Goal: Obtain resource: Obtain resource

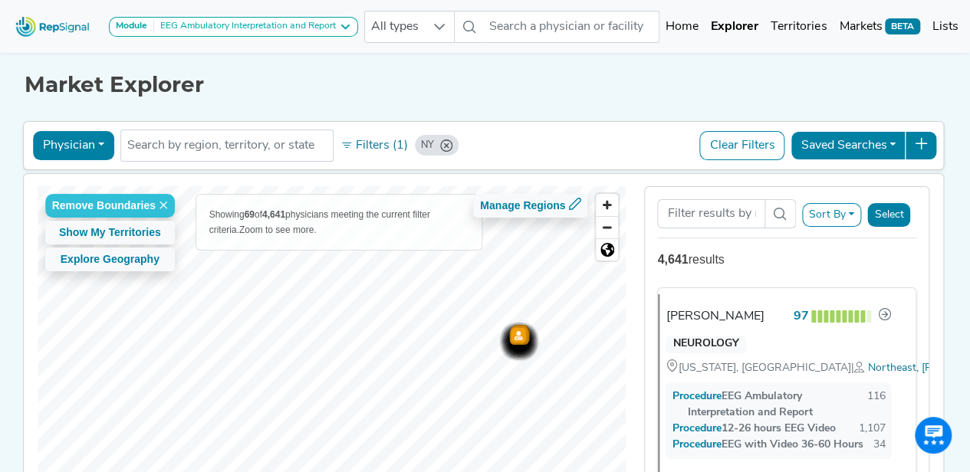
click at [72, 136] on button "Physician" at bounding box center [73, 145] width 81 height 29
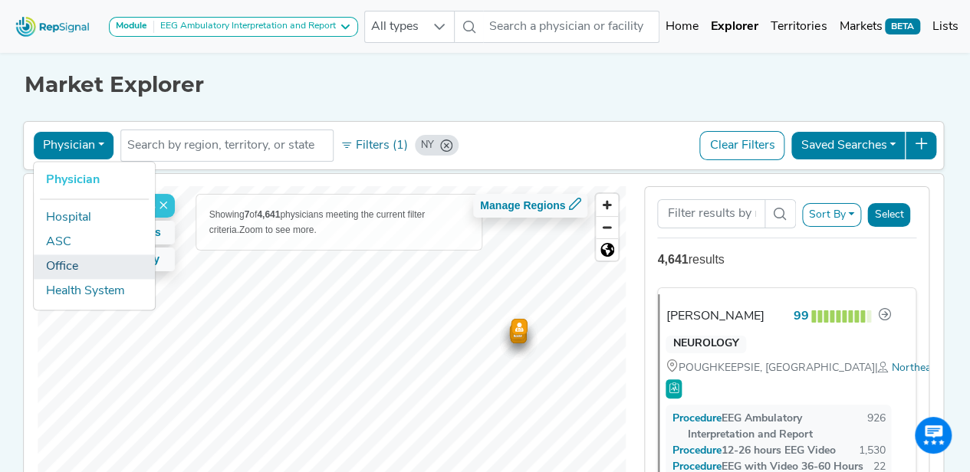
click at [80, 262] on link "Office" at bounding box center [94, 267] width 121 height 25
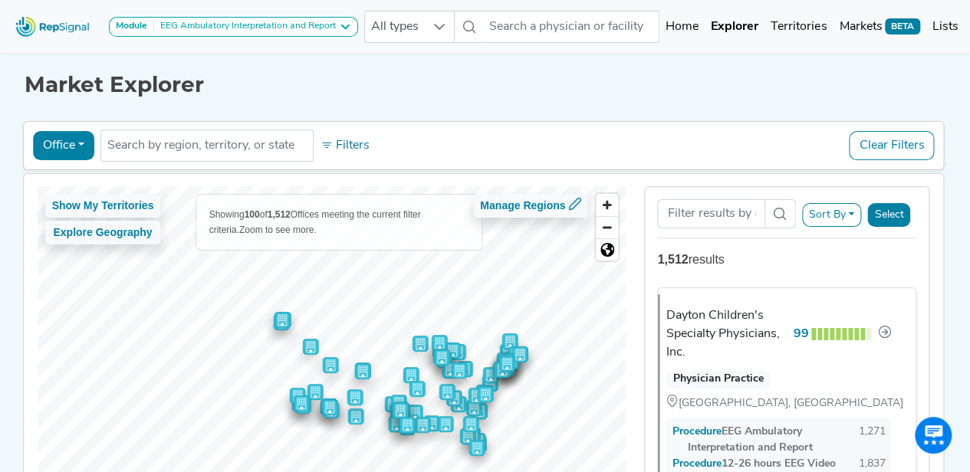
click at [247, 165] on div "Office Physician Hospital ASC Office Health System No results found Filters Cle…" at bounding box center [484, 145] width 922 height 49
click at [265, 154] on li at bounding box center [206, 145] width 199 height 25
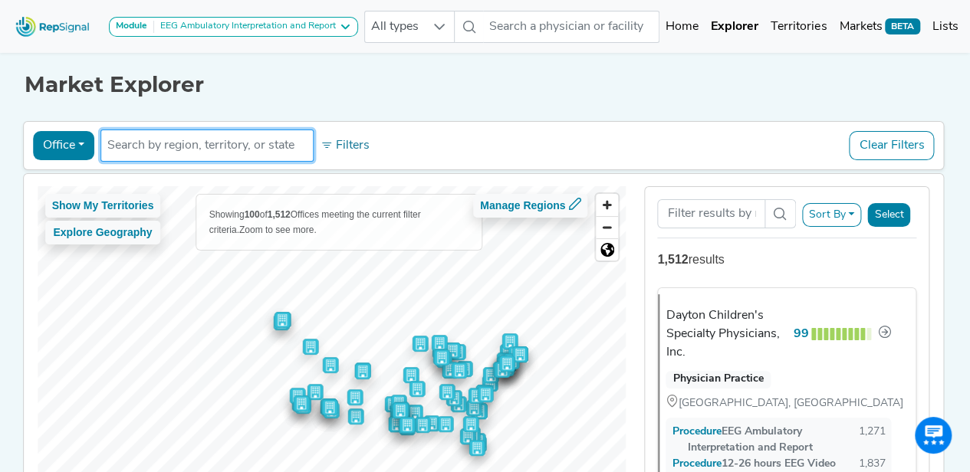
click at [246, 142] on input "text" at bounding box center [206, 146] width 199 height 18
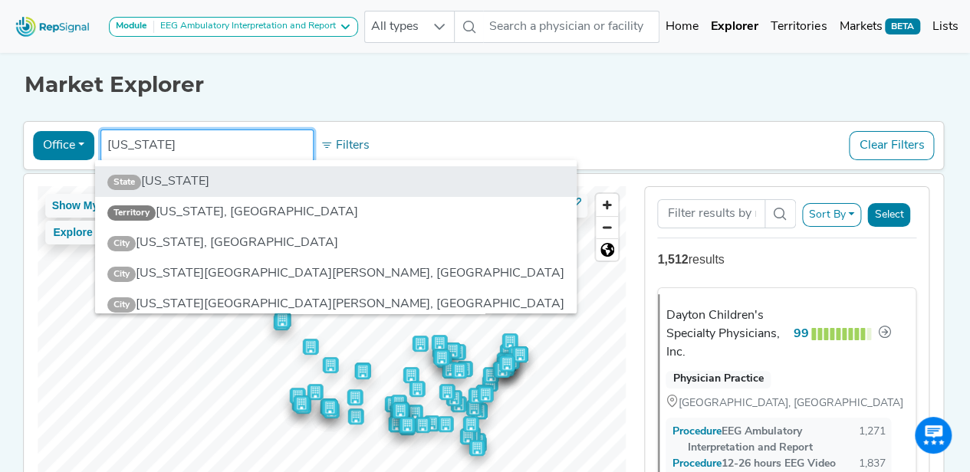
type input "[US_STATE]"
click at [227, 173] on li "State [US_STATE]" at bounding box center [336, 181] width 482 height 31
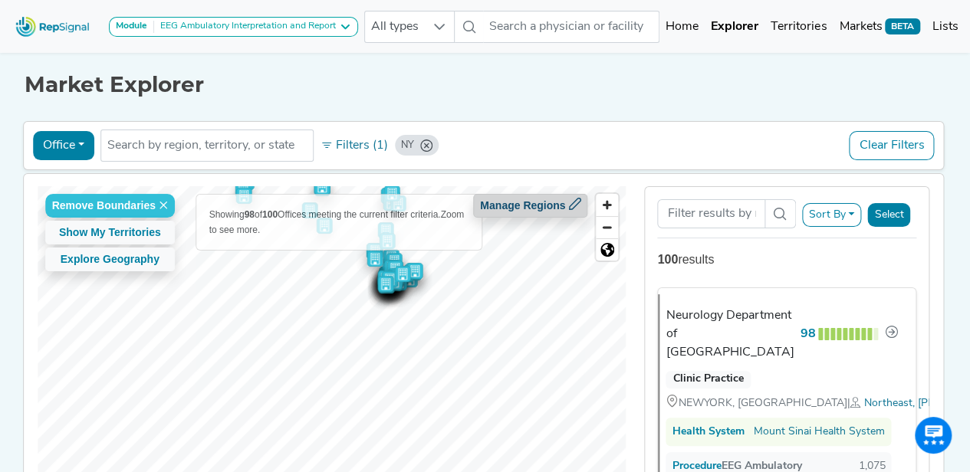
click at [581, 206] on icon at bounding box center [574, 204] width 12 height 12
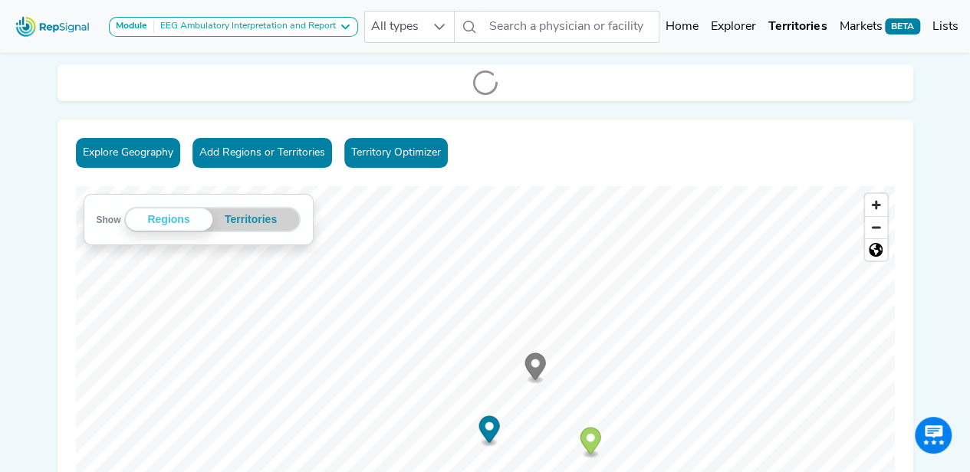
click at [48, 25] on img at bounding box center [52, 26] width 87 height 33
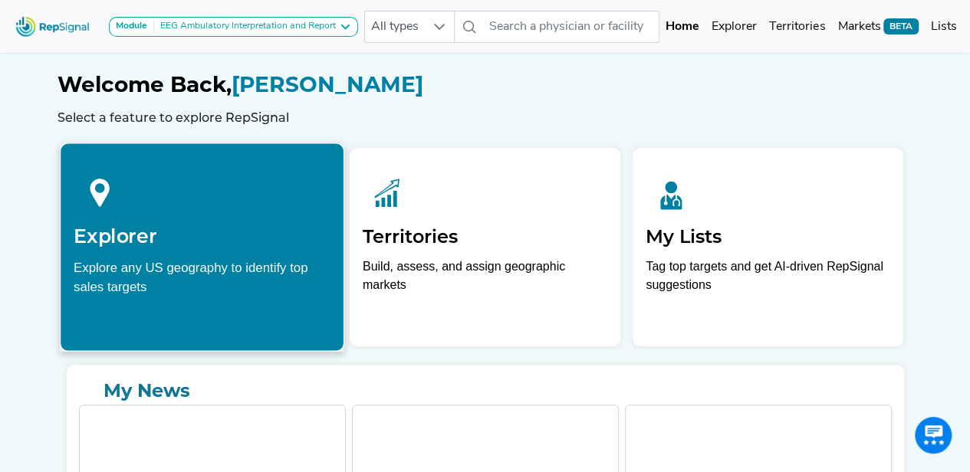
click at [212, 196] on div at bounding box center [202, 190] width 257 height 68
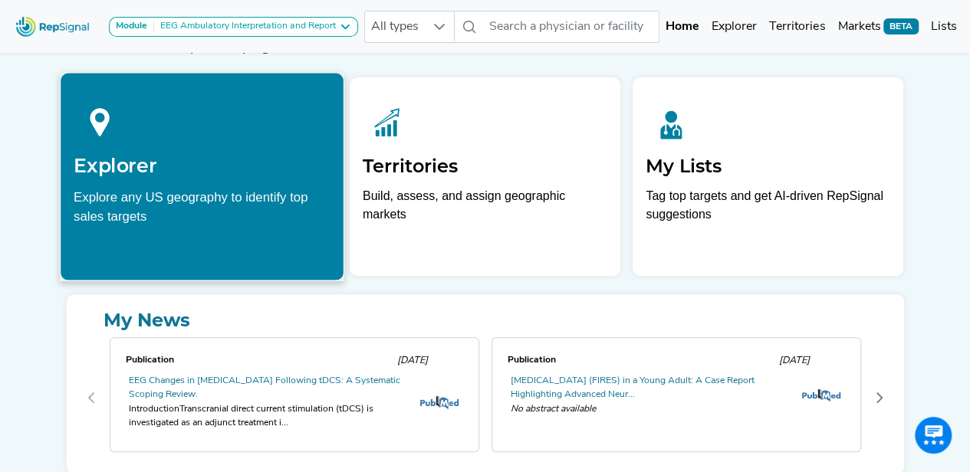
scroll to position [70, 0]
click at [247, 220] on div "Explore any US geography to identify top sales targets" at bounding box center [202, 207] width 257 height 38
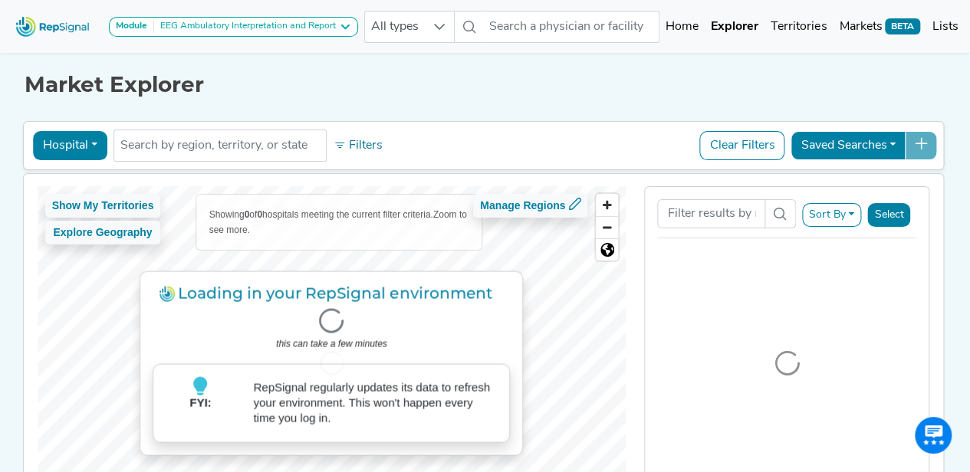
click at [75, 146] on button "Hospital" at bounding box center [70, 145] width 74 height 29
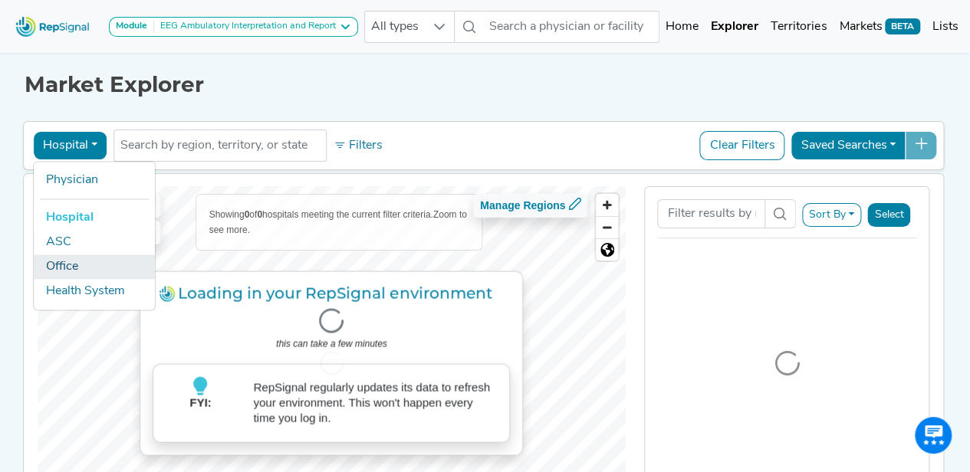
click at [89, 267] on link "Office" at bounding box center [94, 267] width 121 height 25
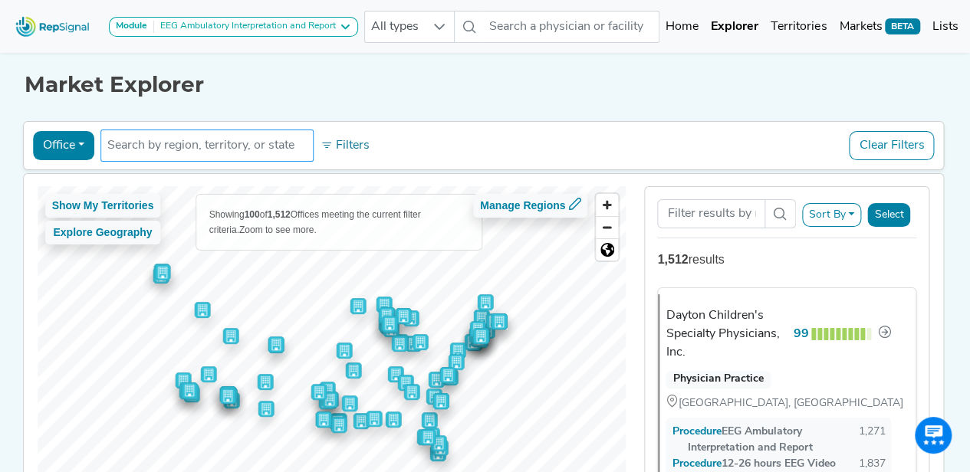
click at [207, 149] on input "text" at bounding box center [206, 146] width 199 height 18
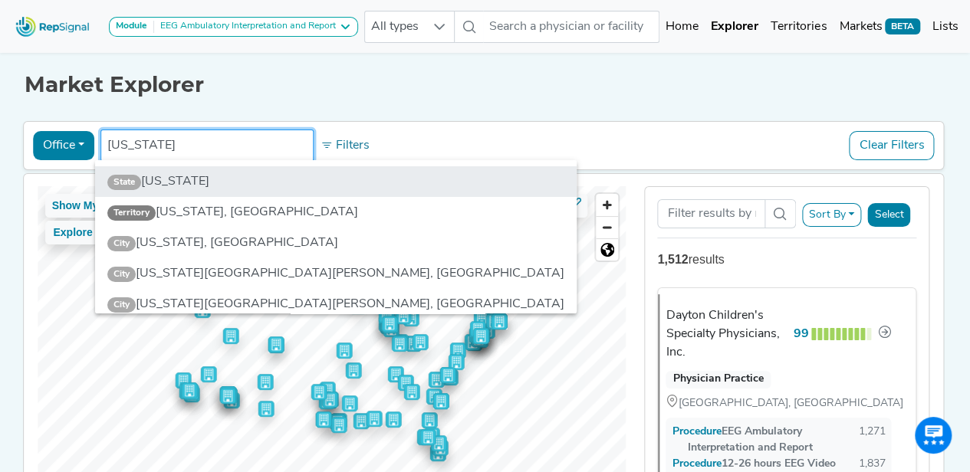
type input "[US_STATE]"
click at [206, 169] on li "State [US_STATE]" at bounding box center [336, 181] width 482 height 31
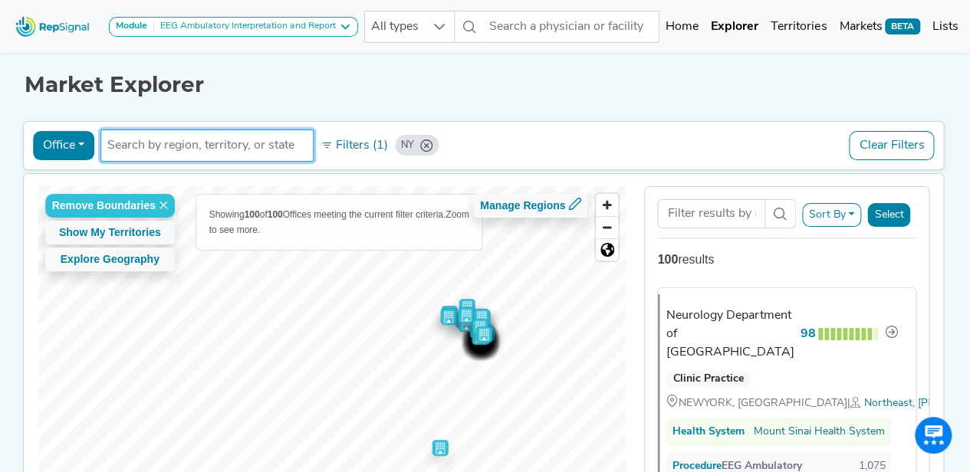
click at [236, 146] on input "text" at bounding box center [206, 146] width 199 height 18
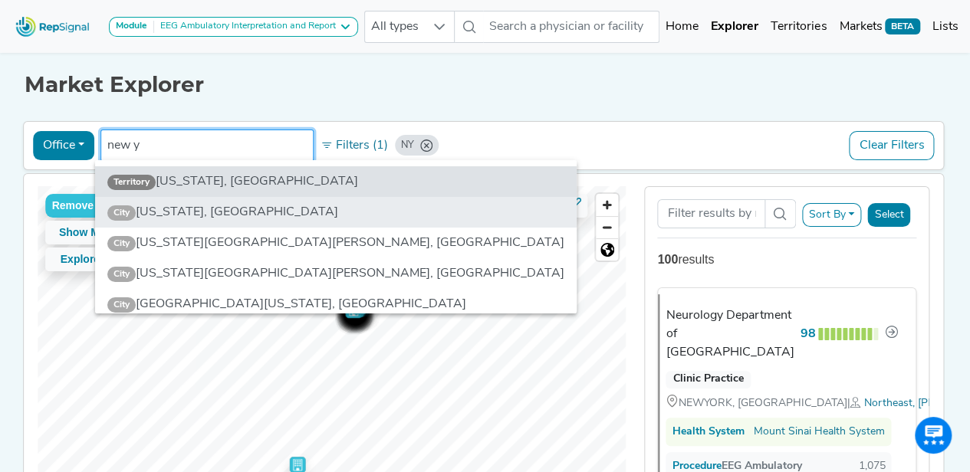
type input "new y"
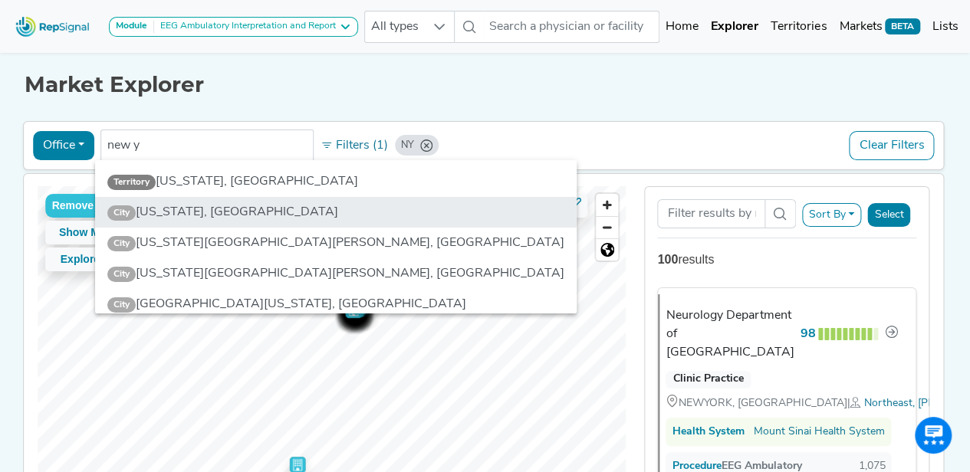
click at [214, 202] on li "City New York, NY" at bounding box center [336, 212] width 482 height 31
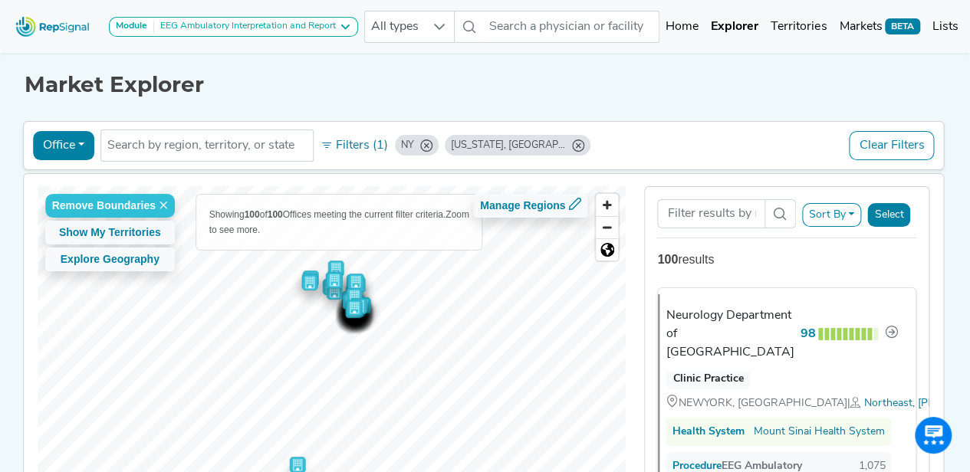
click at [420, 150] on icon "NY" at bounding box center [426, 146] width 12 height 12
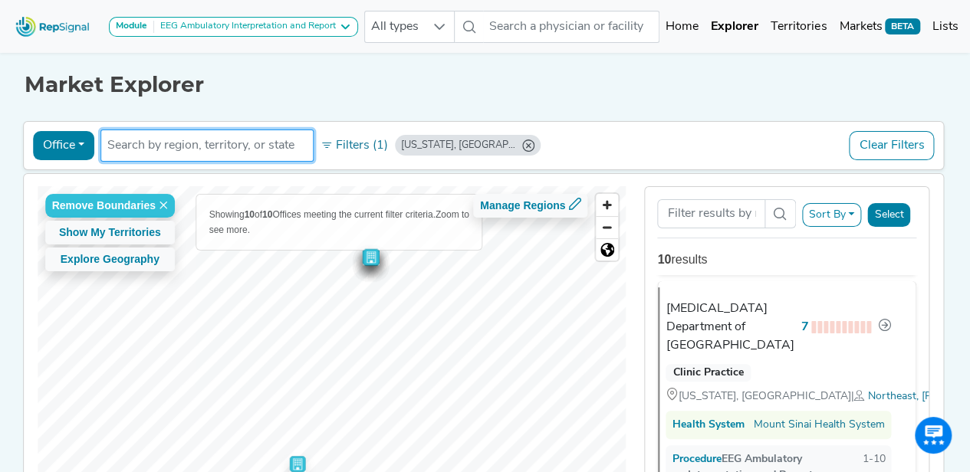
click at [257, 158] on ul "[US_STATE], [GEOGRAPHIC_DATA]" at bounding box center [206, 146] width 213 height 32
click at [237, 149] on input "text" at bounding box center [206, 146] width 199 height 18
click at [522, 140] on icon "New York, NY" at bounding box center [528, 146] width 12 height 12
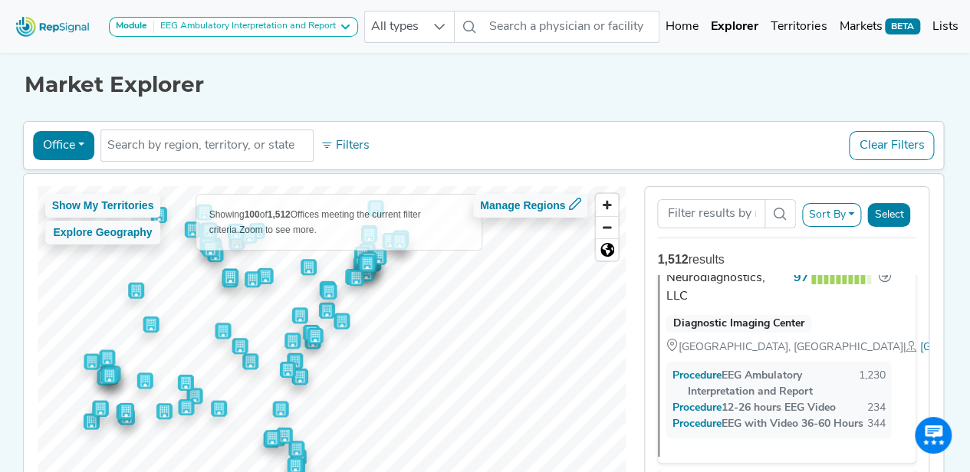
scroll to position [2298, 0]
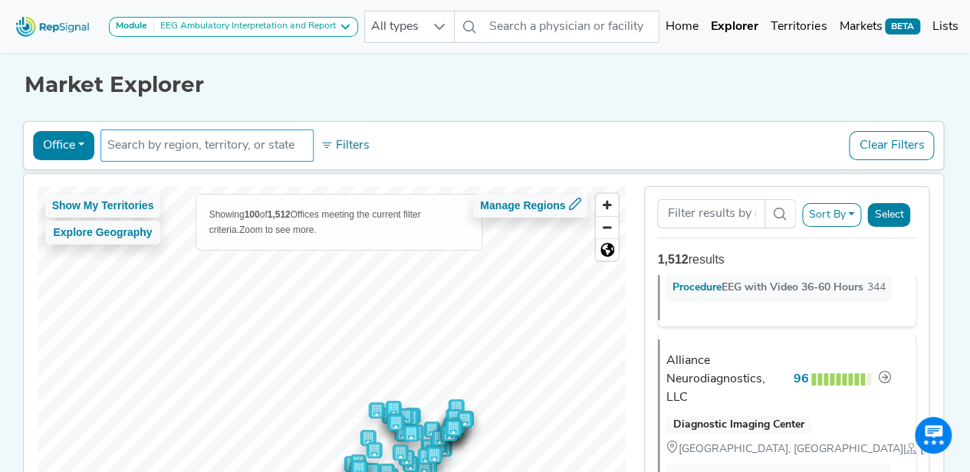
click at [240, 150] on input "text" at bounding box center [206, 146] width 199 height 18
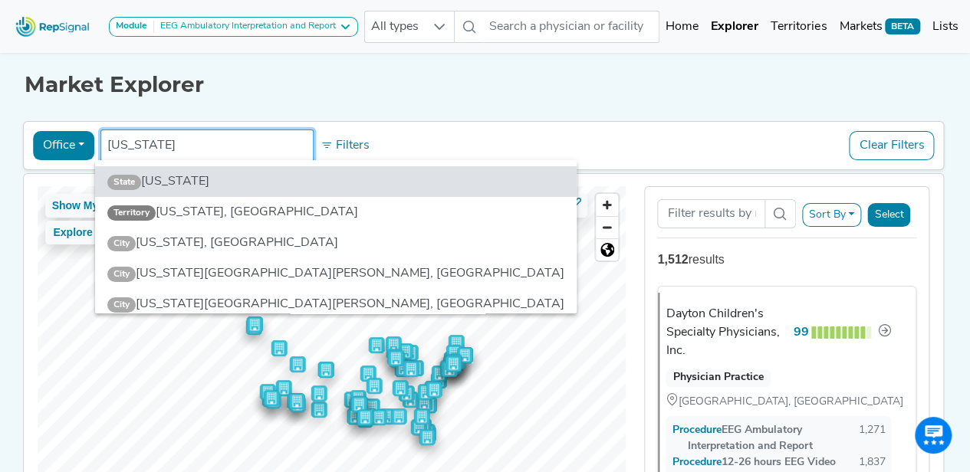
scroll to position [0, 0]
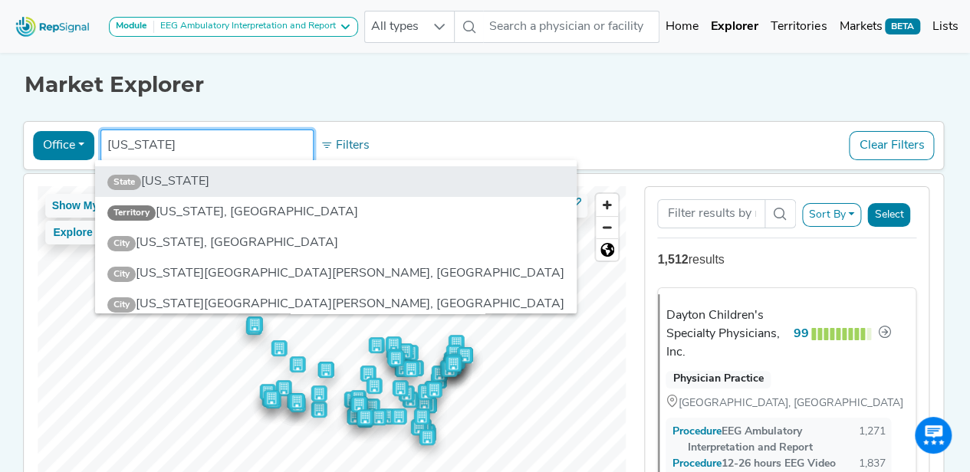
type input "[US_STATE]"
click at [213, 174] on li "State [US_STATE]" at bounding box center [336, 181] width 482 height 31
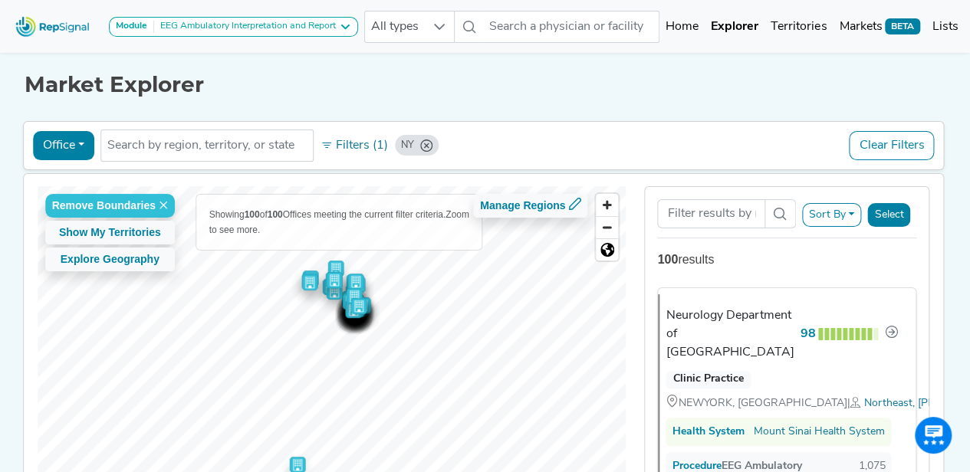
click at [903, 209] on button "Select" at bounding box center [888, 215] width 43 height 24
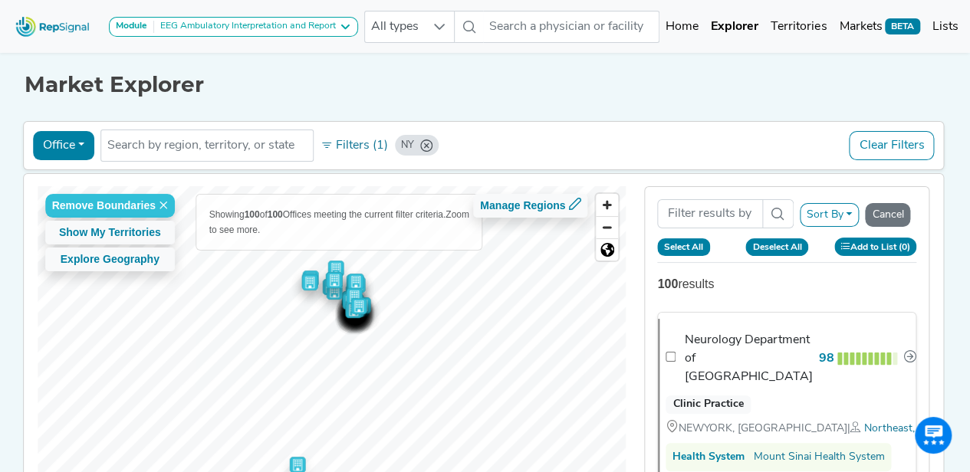
click at [694, 243] on button "Select All" at bounding box center [683, 246] width 53 height 17
checkbox input "true"
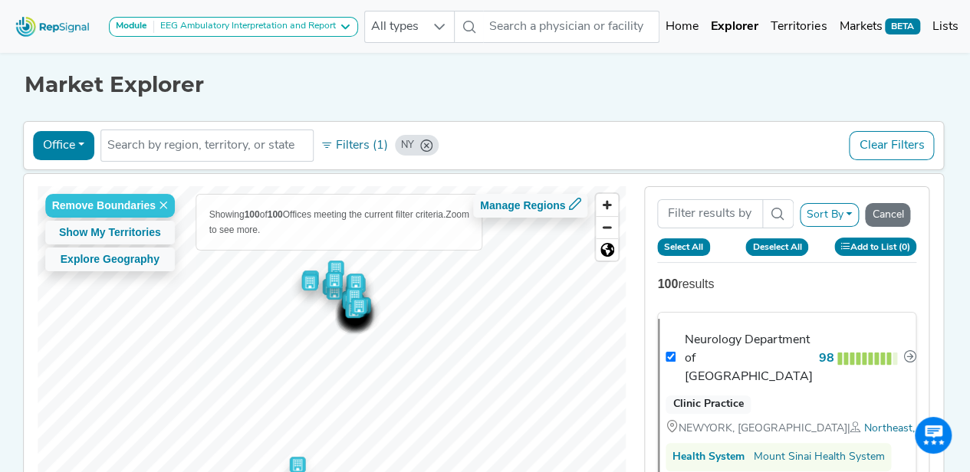
checkbox input "true"
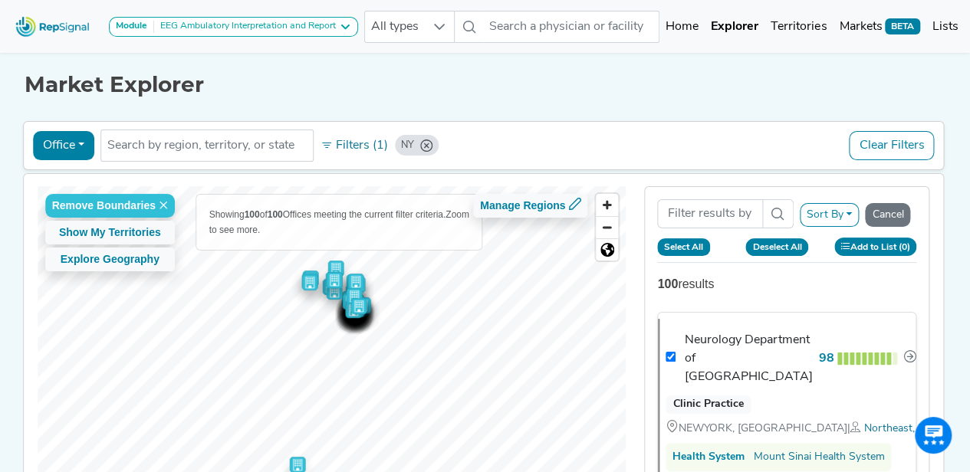
checkbox input "true"
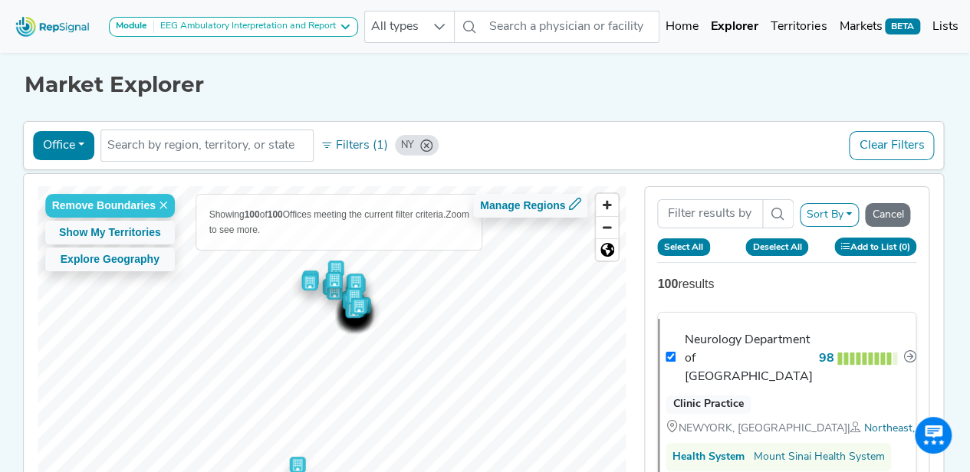
checkbox input "true"
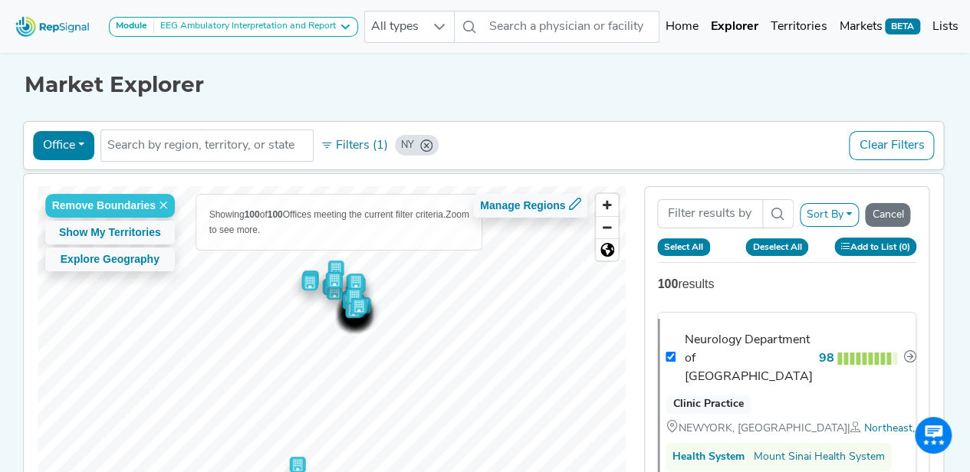
checkbox input "true"
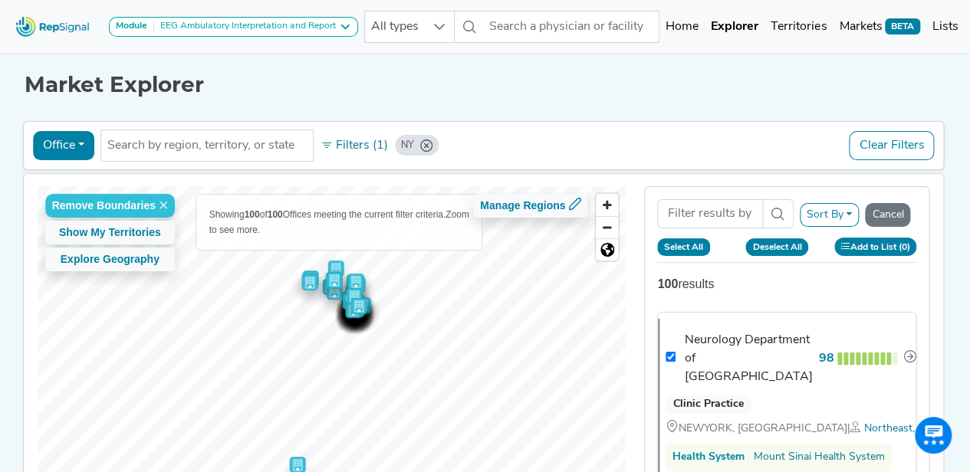
checkbox input "true"
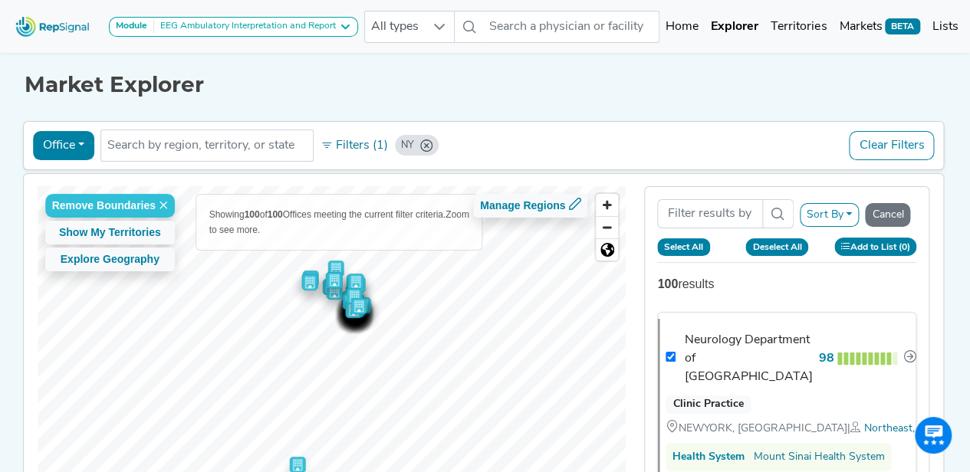
checkbox input "true"
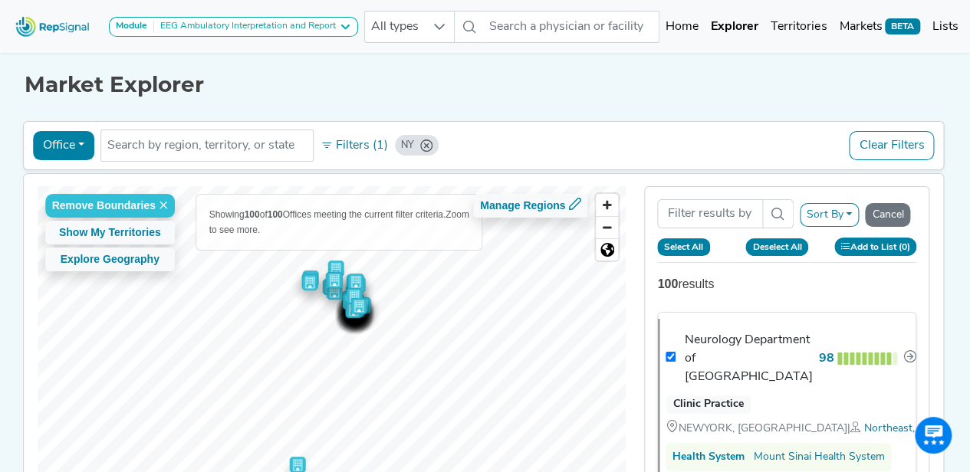
checkbox input "true"
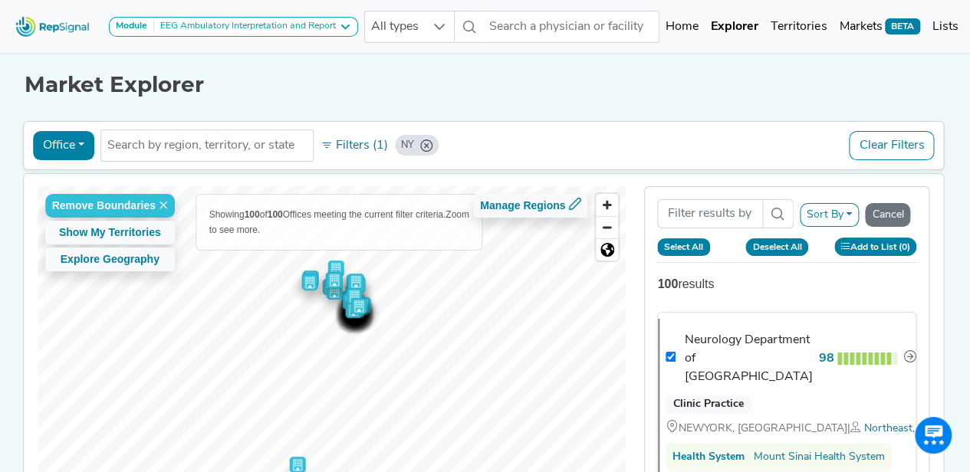
checkbox input "true"
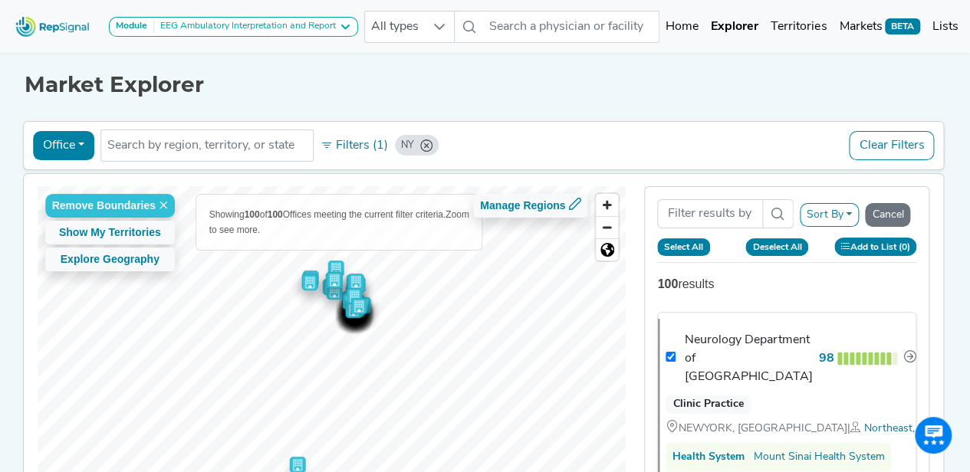
checkbox input "true"
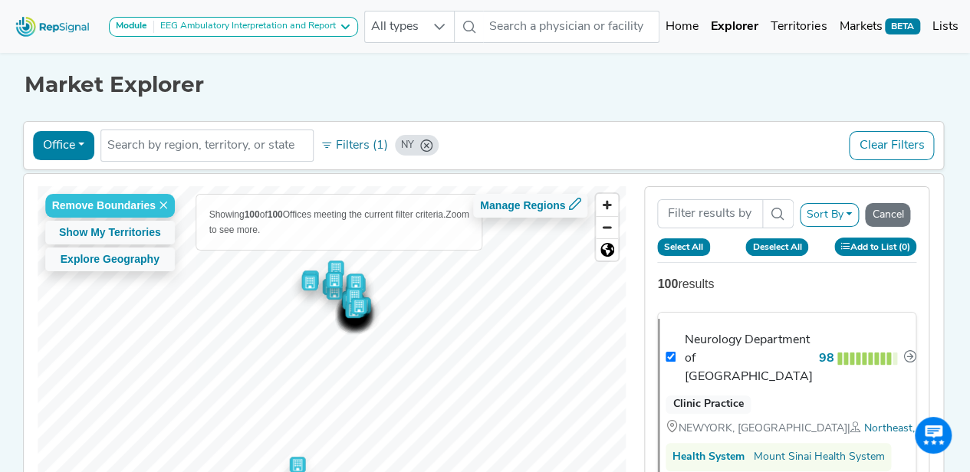
checkbox input "true"
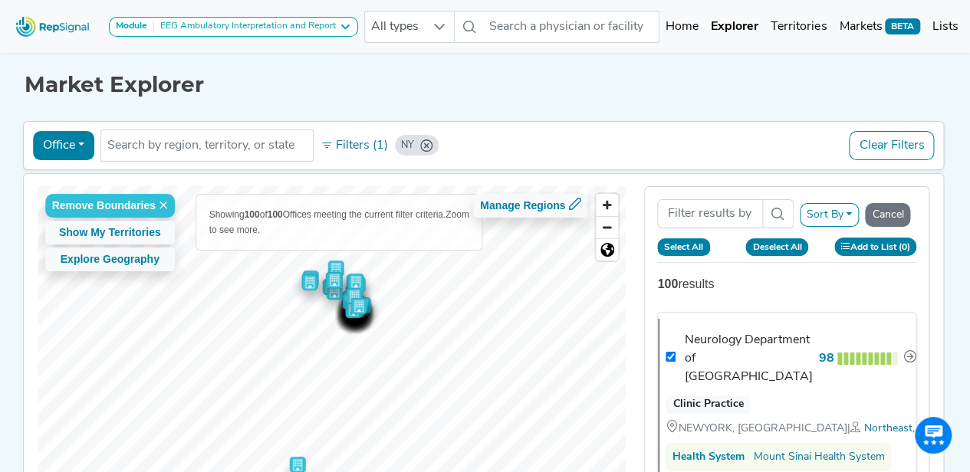
checkbox input "true"
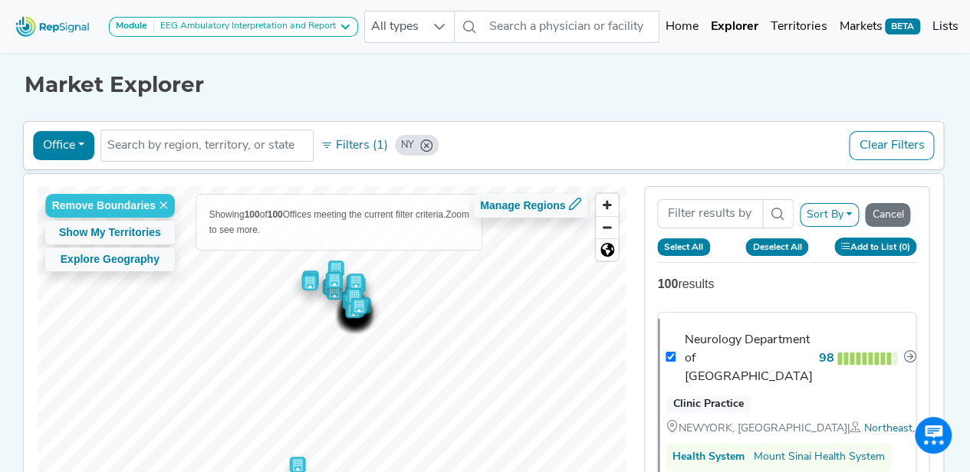
checkbox input "true"
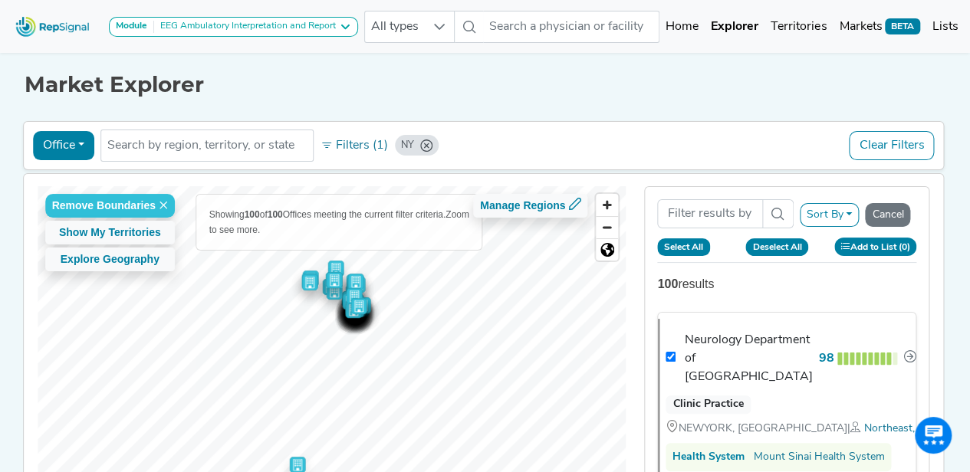
checkbox input "true"
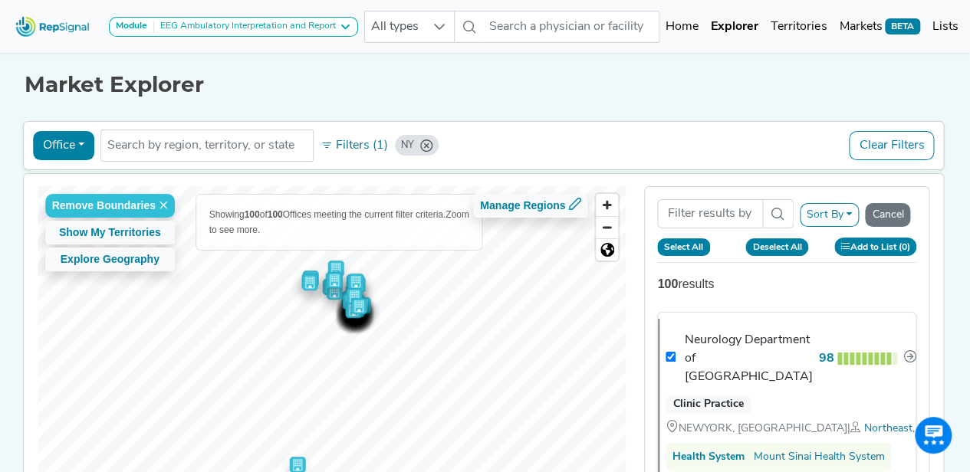
checkbox input "true"
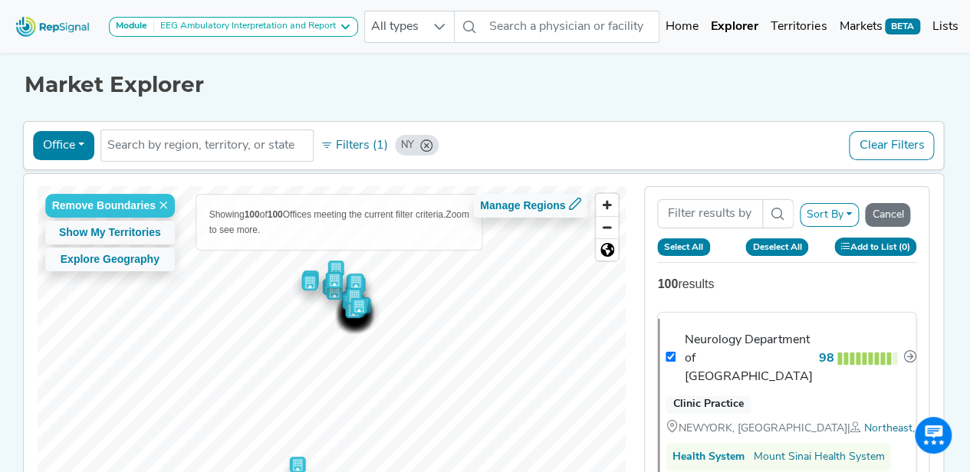
checkbox input "true"
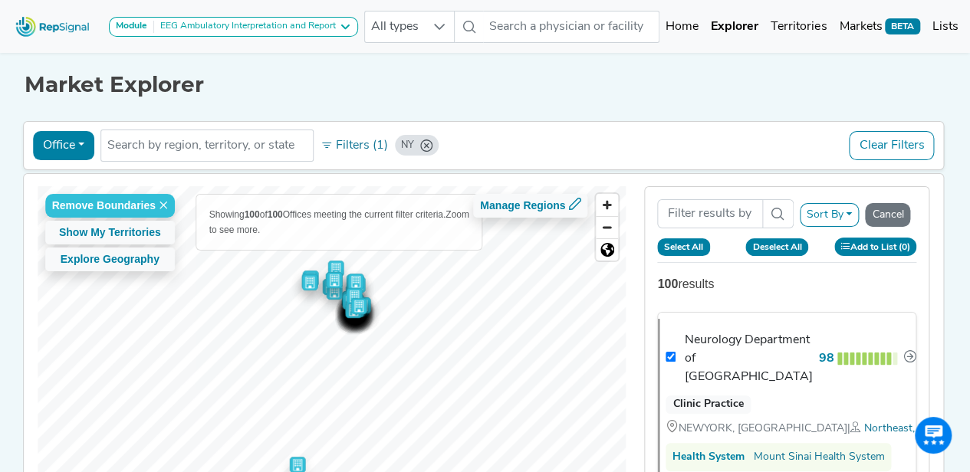
checkbox input "true"
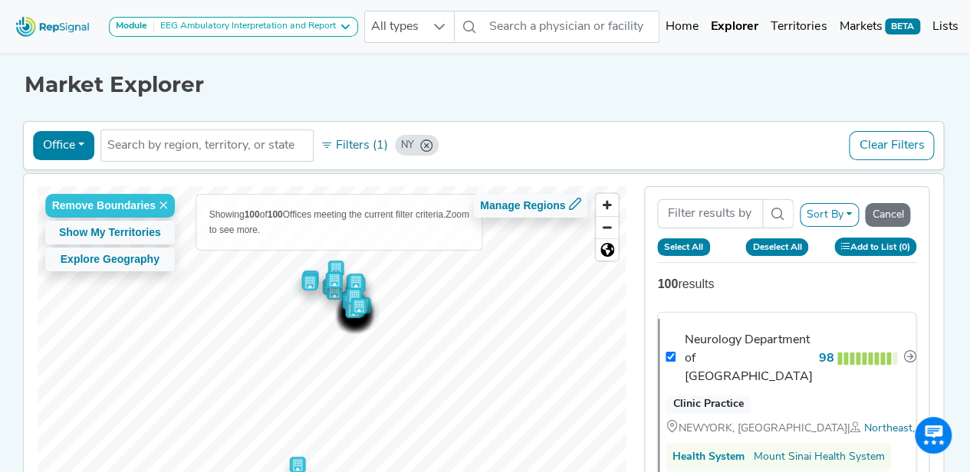
checkbox input "true"
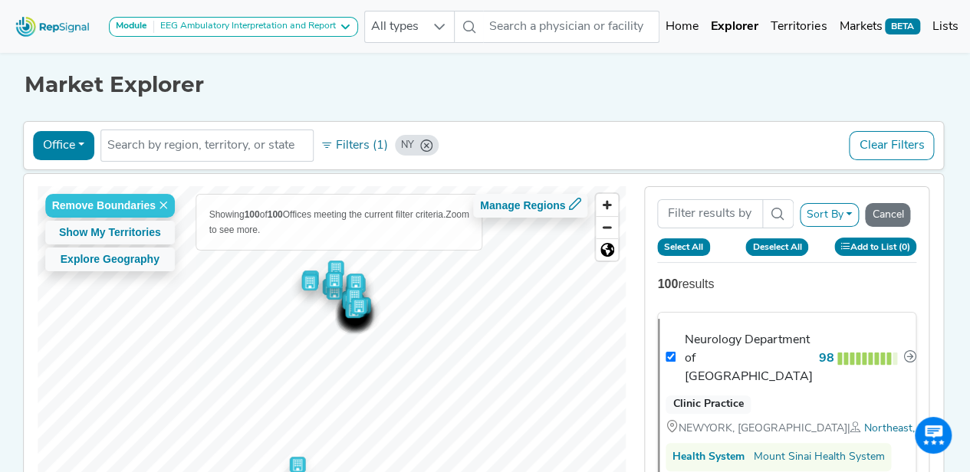
checkbox input "true"
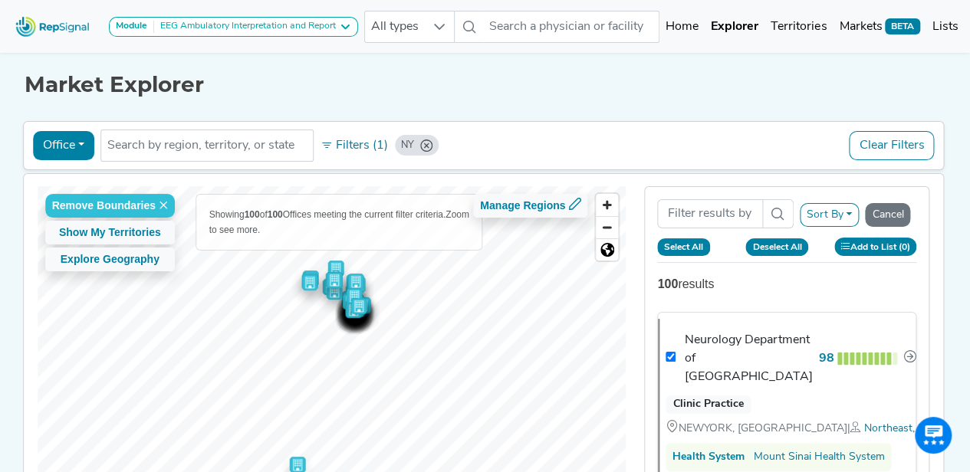
checkbox input "true"
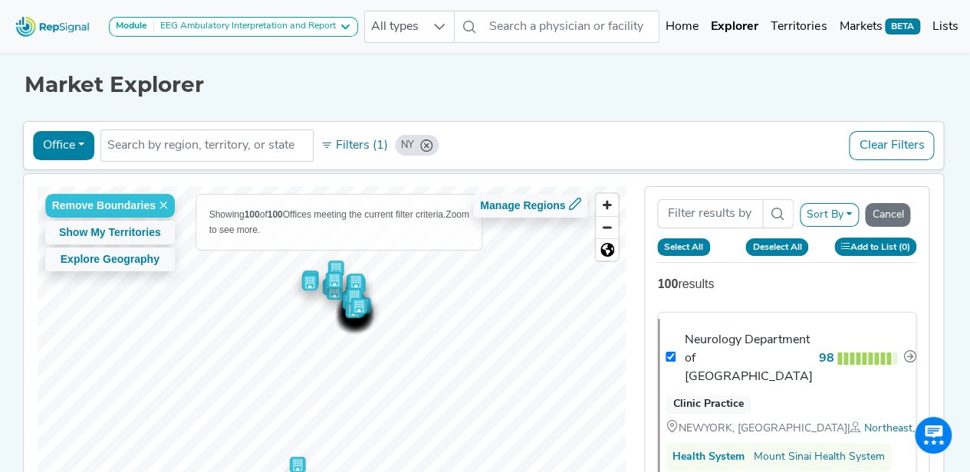
checkbox input "true"
checkbox input "false"
click at [880, 238] on button "Add to List (100)" at bounding box center [871, 247] width 94 height 18
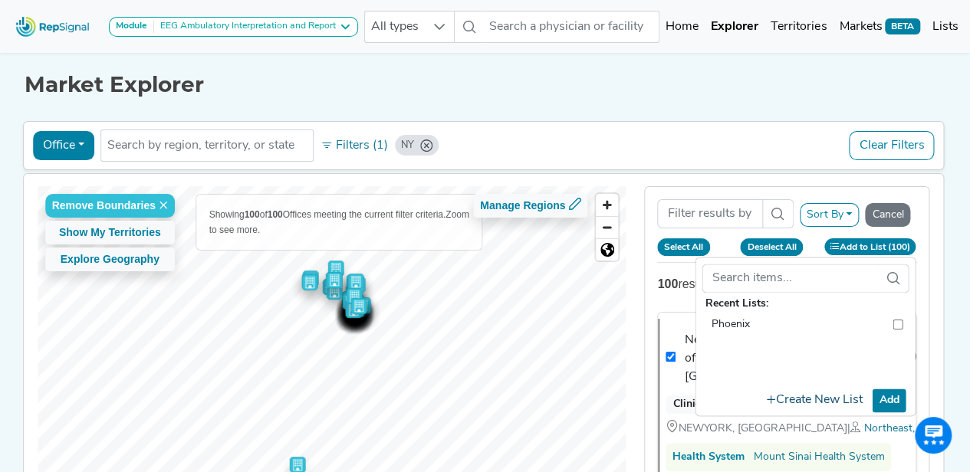
click at [841, 400] on button "Create New List" at bounding box center [815, 401] width 110 height 30
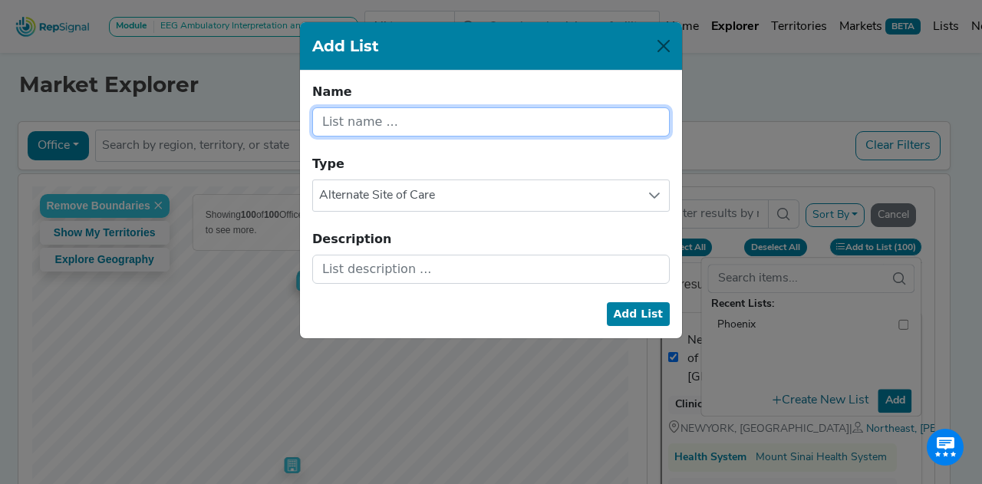
click at [538, 123] on input "text" at bounding box center [490, 121] width 357 height 29
type input "New York Offices"
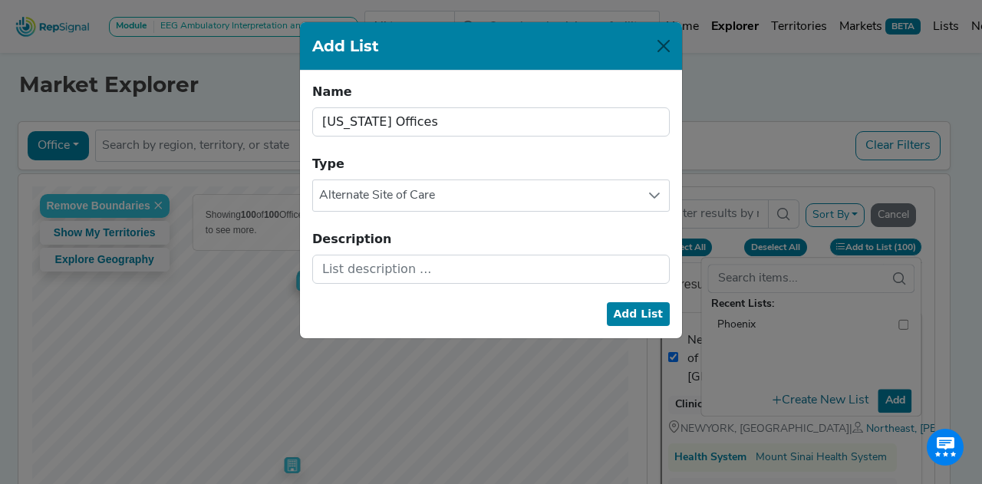
click at [646, 315] on button "Add List" at bounding box center [639, 314] width 64 height 24
checkbox input "false"
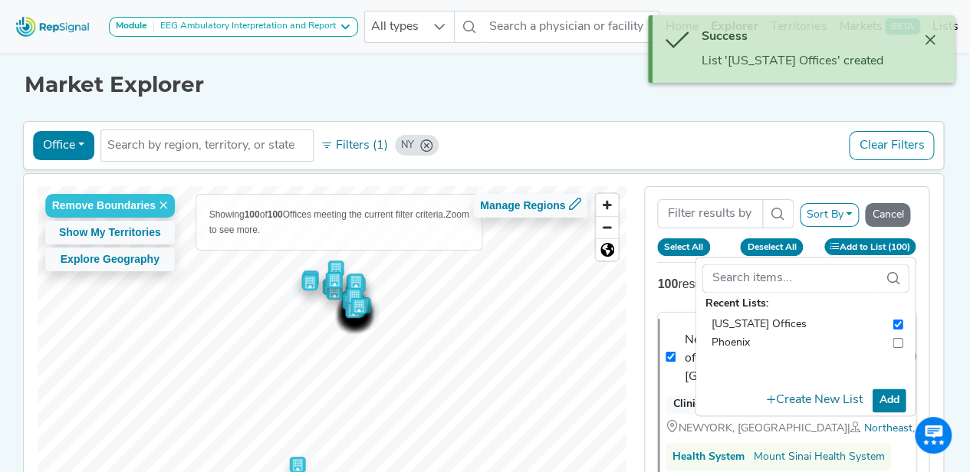
click at [621, 84] on h1 "Market Explorer" at bounding box center [486, 85] width 922 height 26
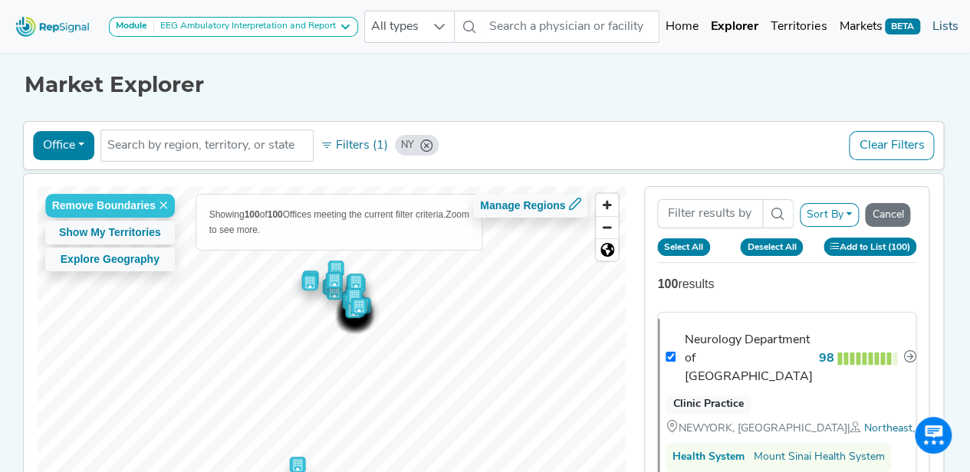
click at [942, 27] on link "Lists" at bounding box center [945, 27] width 38 height 31
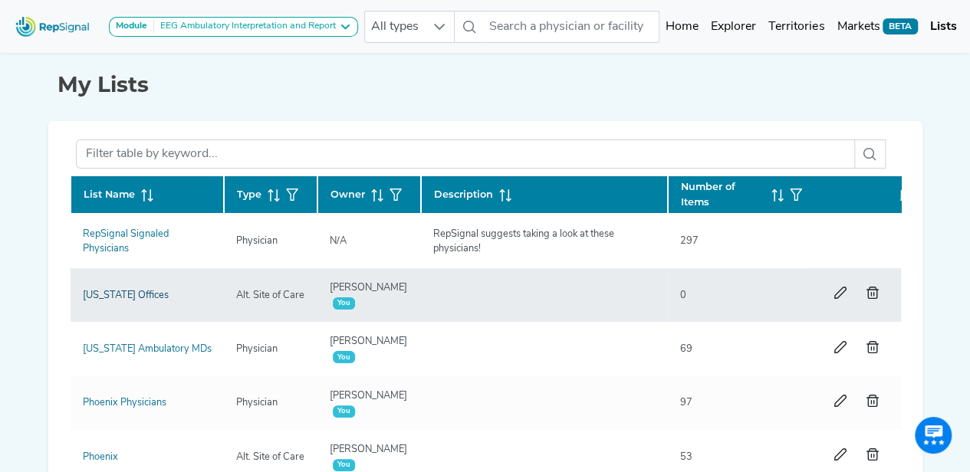
click at [125, 297] on link "New York Offices" at bounding box center [126, 296] width 86 height 10
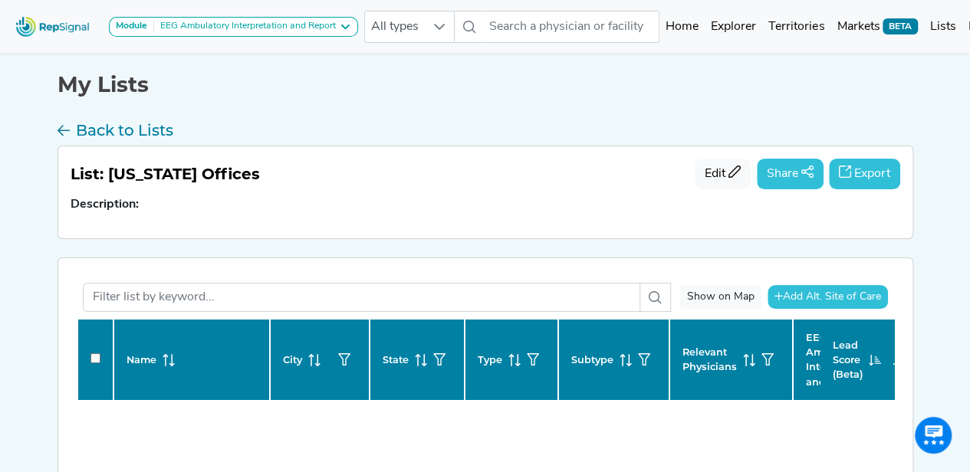
click at [866, 170] on button "Export" at bounding box center [864, 174] width 71 height 31
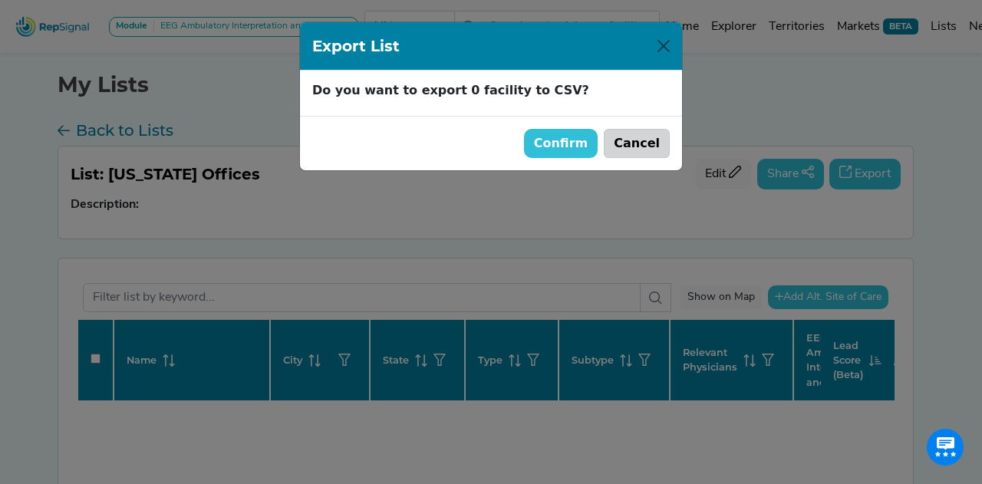
click at [643, 140] on button "Cancel" at bounding box center [637, 143] width 66 height 29
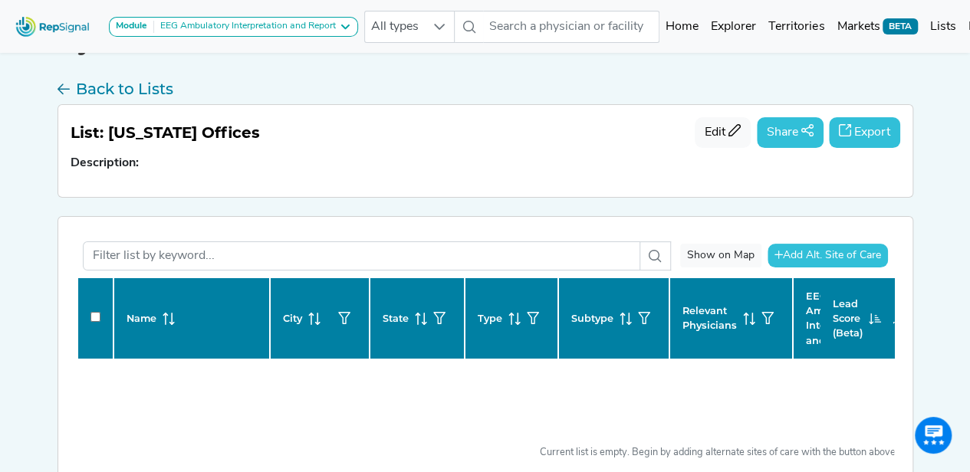
scroll to position [43, 0]
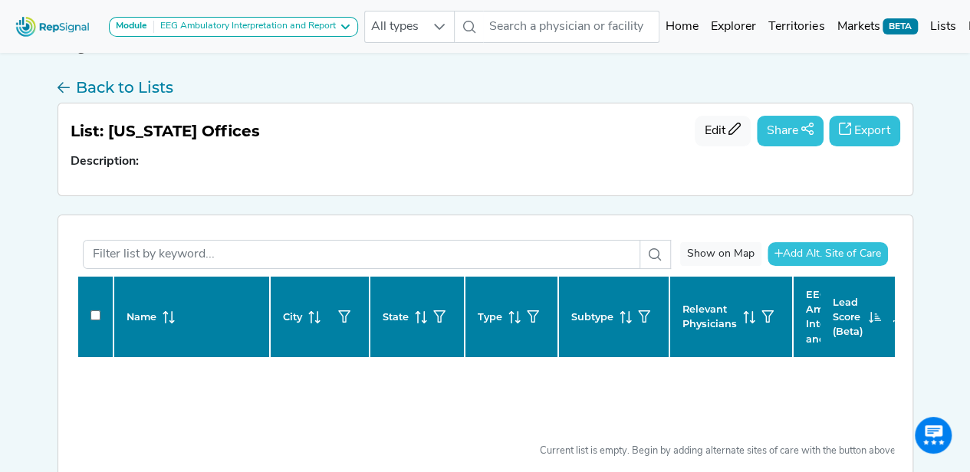
click at [54, 27] on img at bounding box center [52, 26] width 87 height 33
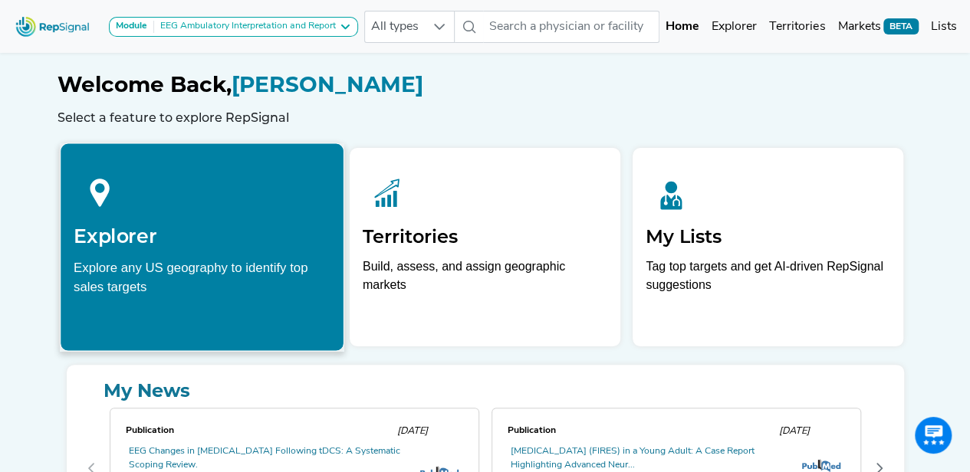
click at [115, 285] on div "Explore any US geography to identify top sales targets" at bounding box center [202, 277] width 257 height 38
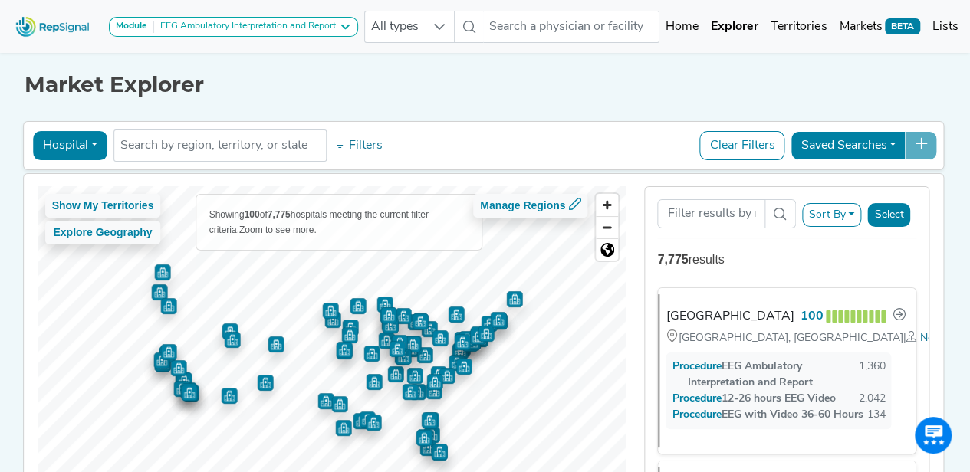
click at [74, 149] on button "Hospital" at bounding box center [70, 145] width 74 height 29
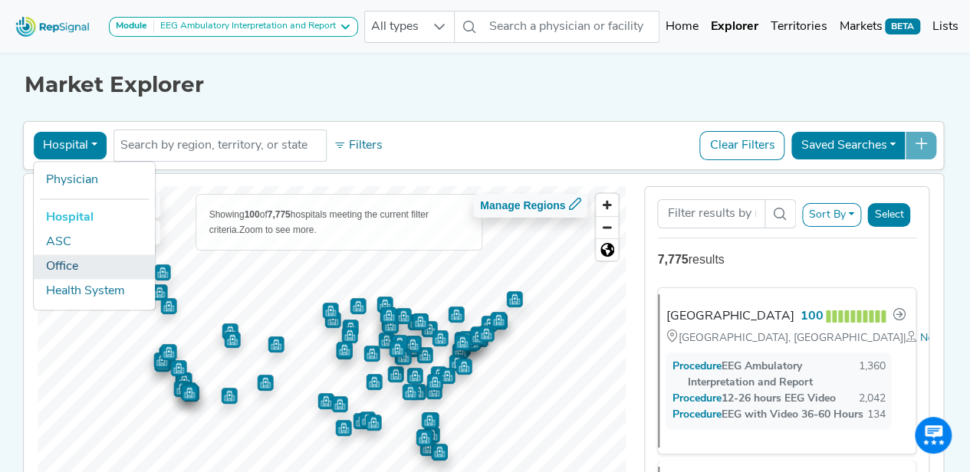
click at [69, 260] on link "Office" at bounding box center [94, 267] width 121 height 25
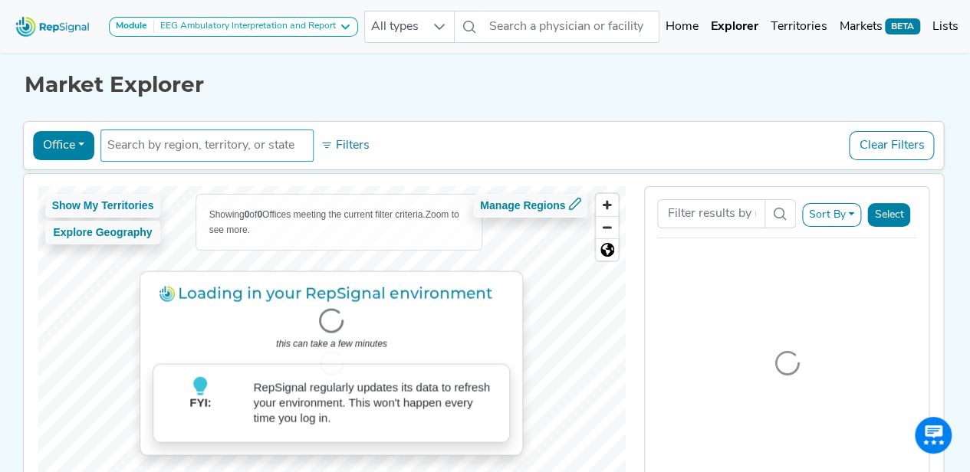
click at [227, 143] on input "text" at bounding box center [206, 146] width 199 height 18
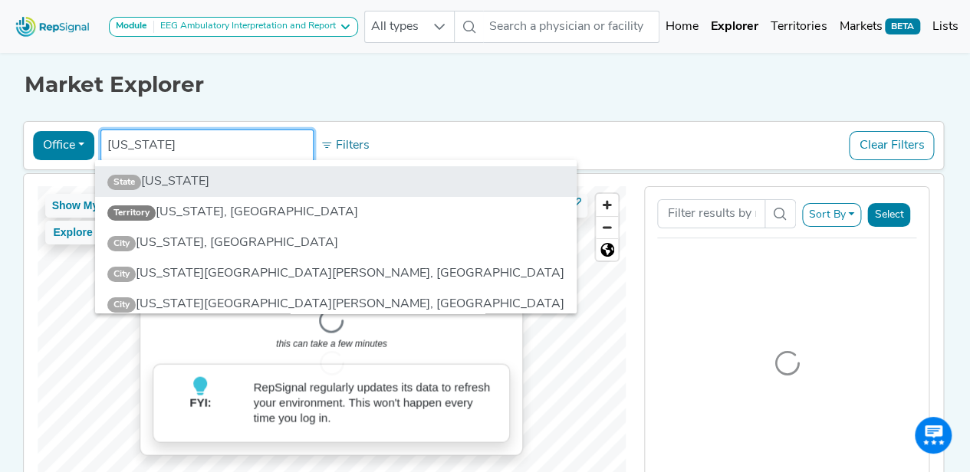
type input "[US_STATE]"
click at [228, 185] on li "State [US_STATE]" at bounding box center [336, 181] width 482 height 31
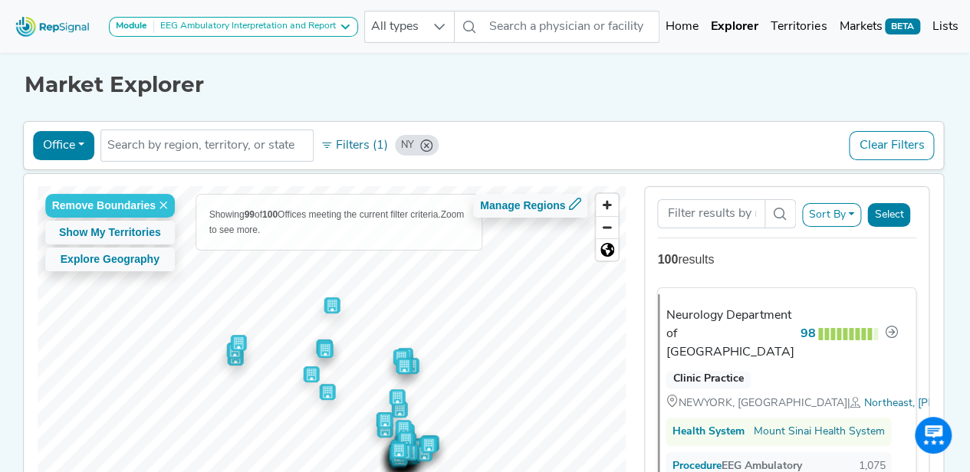
click at [906, 216] on button "Select" at bounding box center [888, 215] width 43 height 24
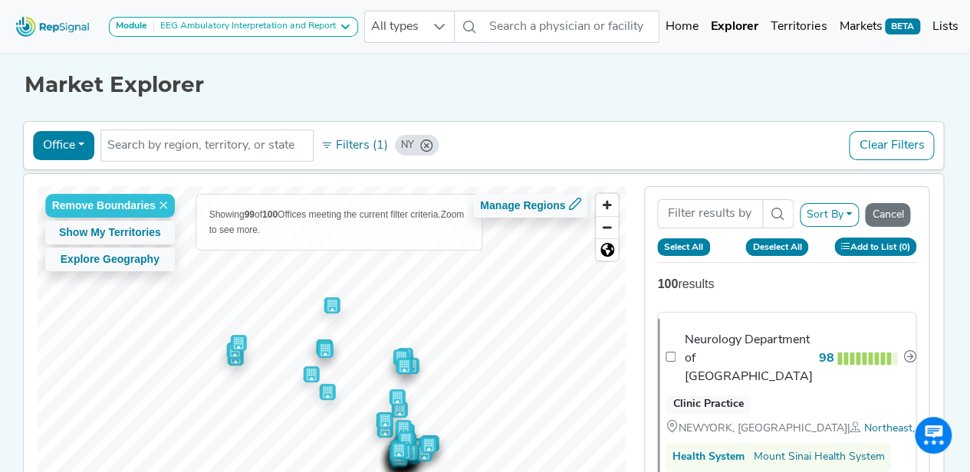
click at [701, 245] on button "Select All" at bounding box center [683, 246] width 53 height 17
checkbox input "true"
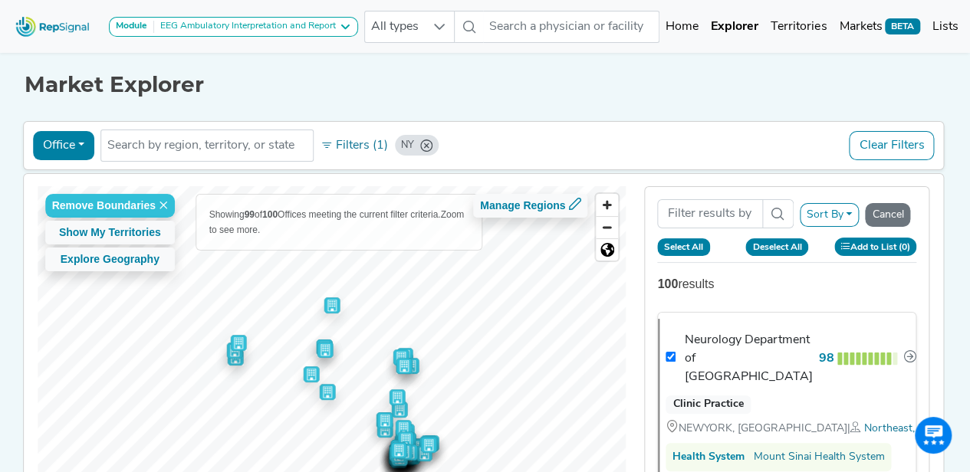
checkbox input "true"
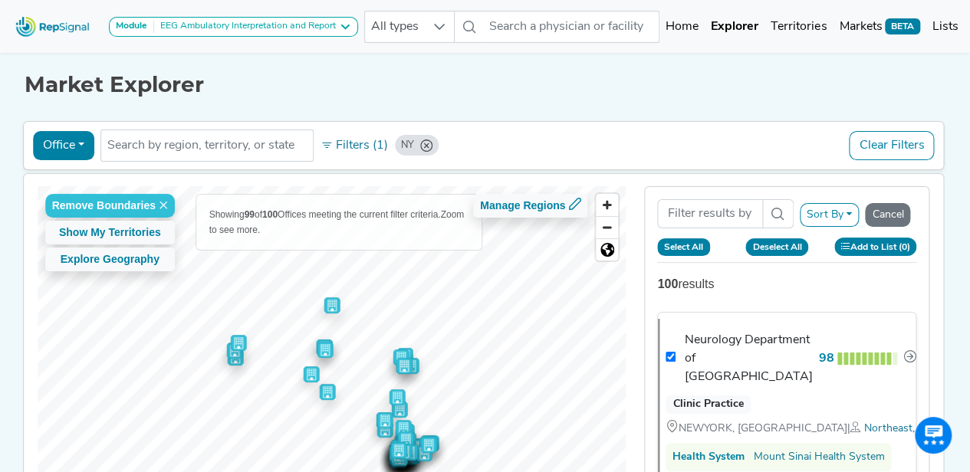
checkbox input "true"
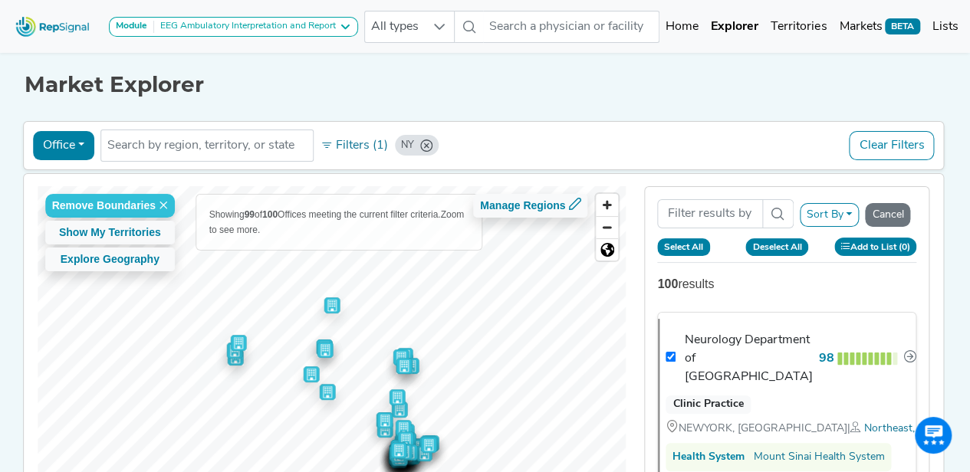
checkbox input "true"
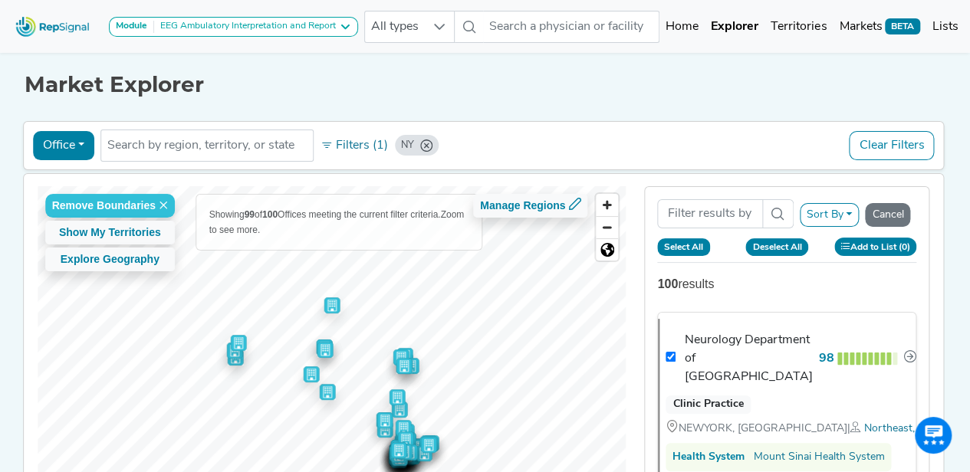
checkbox input "true"
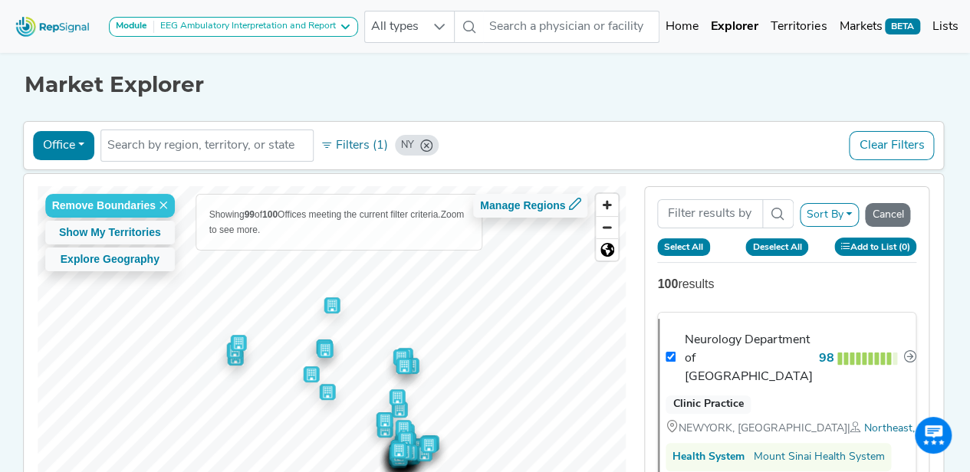
checkbox input "true"
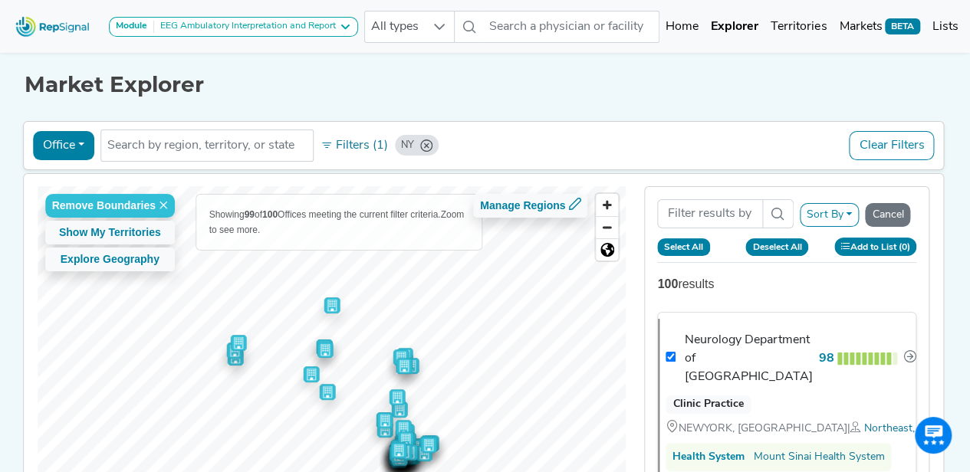
checkbox input "true"
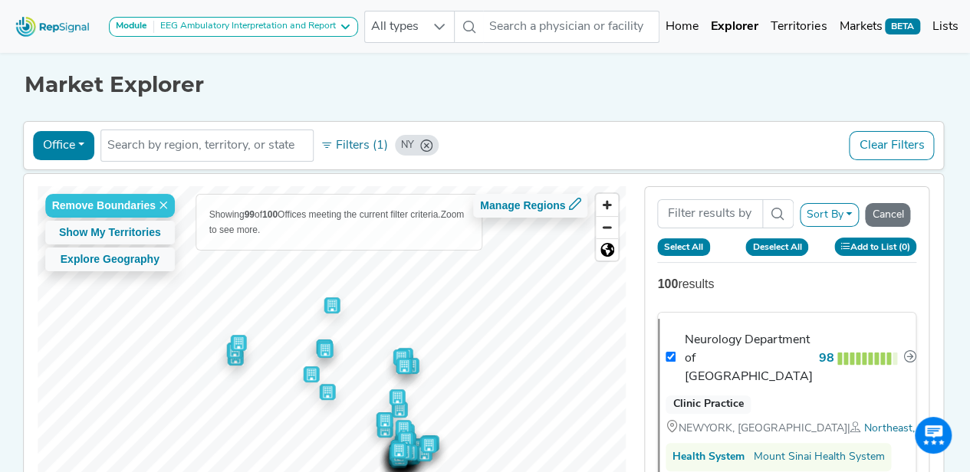
checkbox input "true"
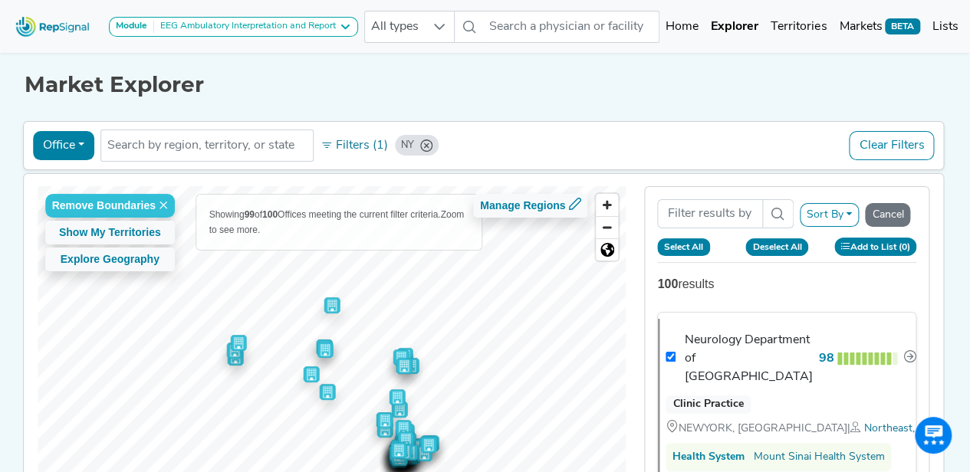
checkbox input "true"
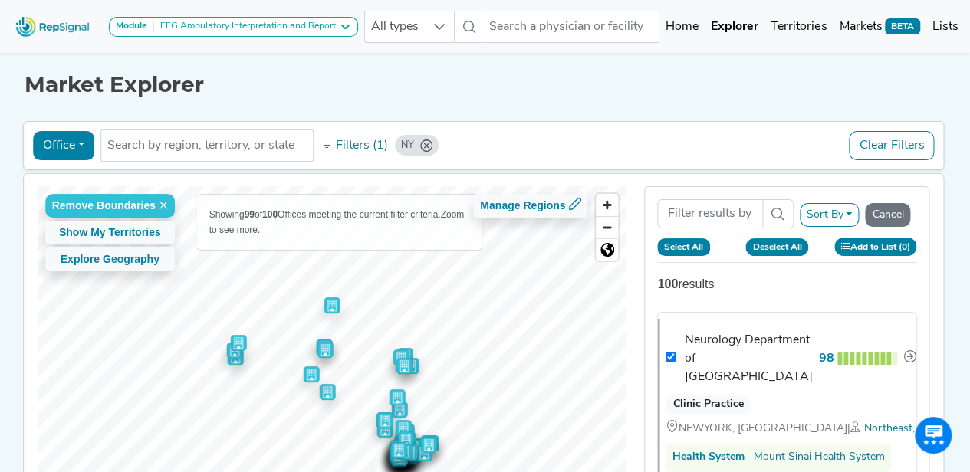
checkbox input "true"
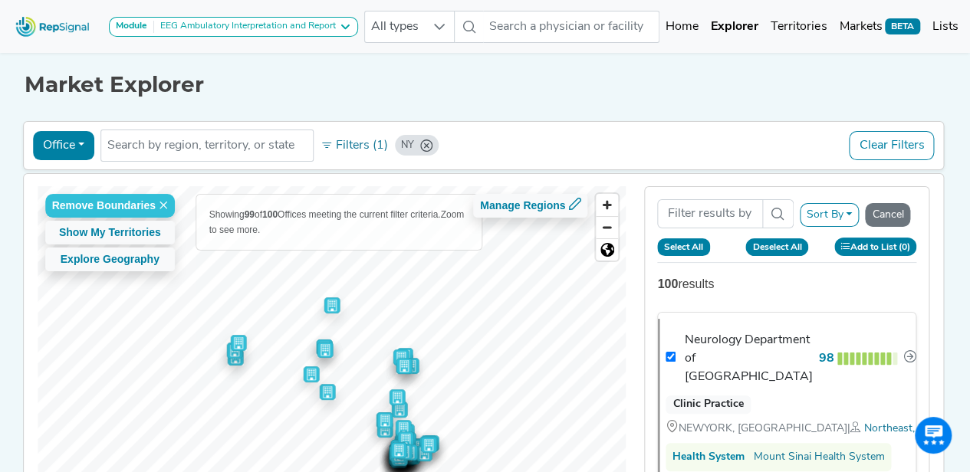
checkbox input "true"
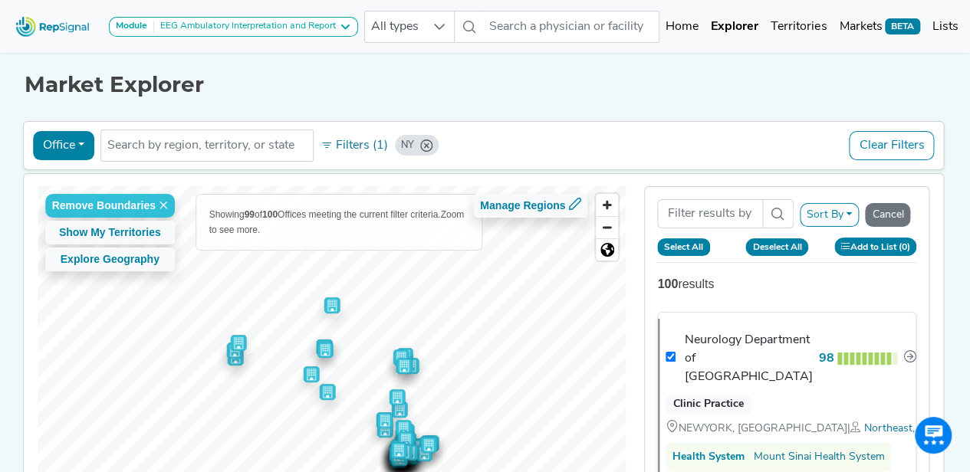
checkbox input "true"
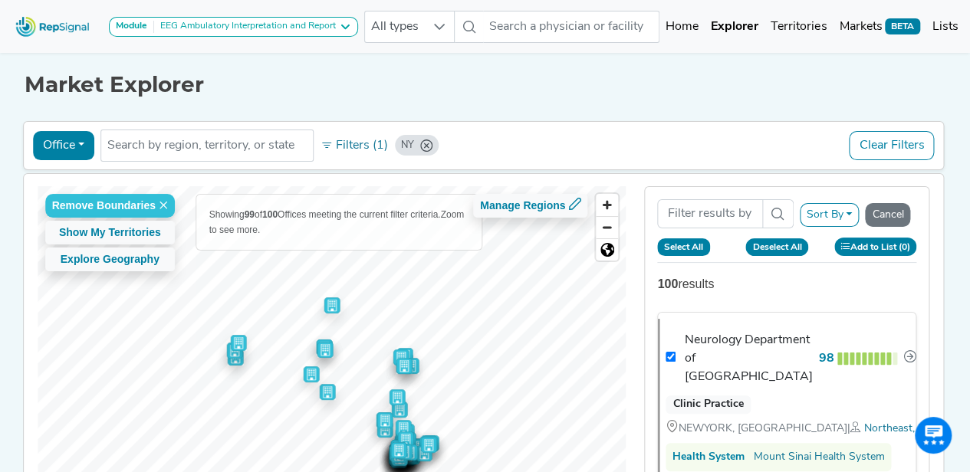
checkbox input "true"
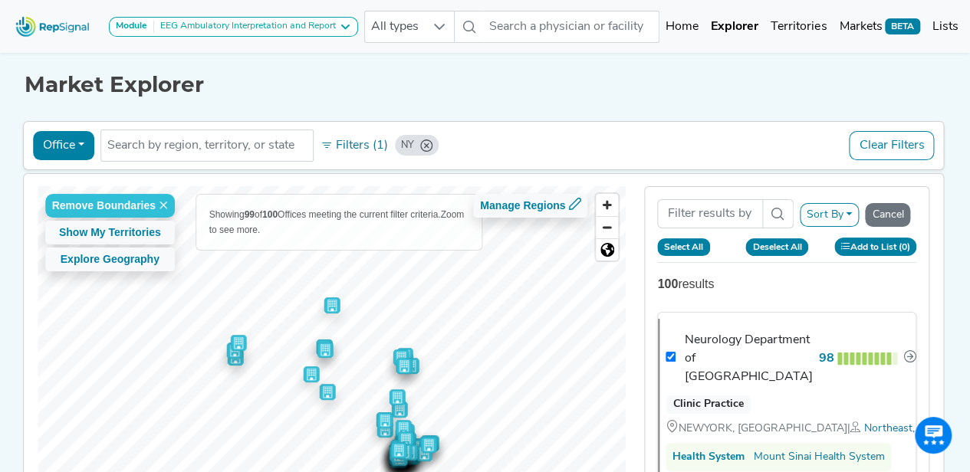
checkbox input "true"
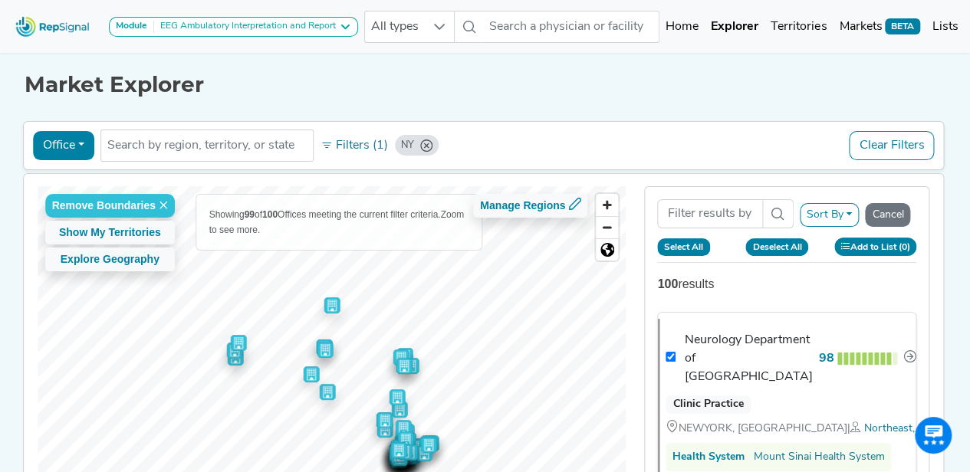
checkbox input "true"
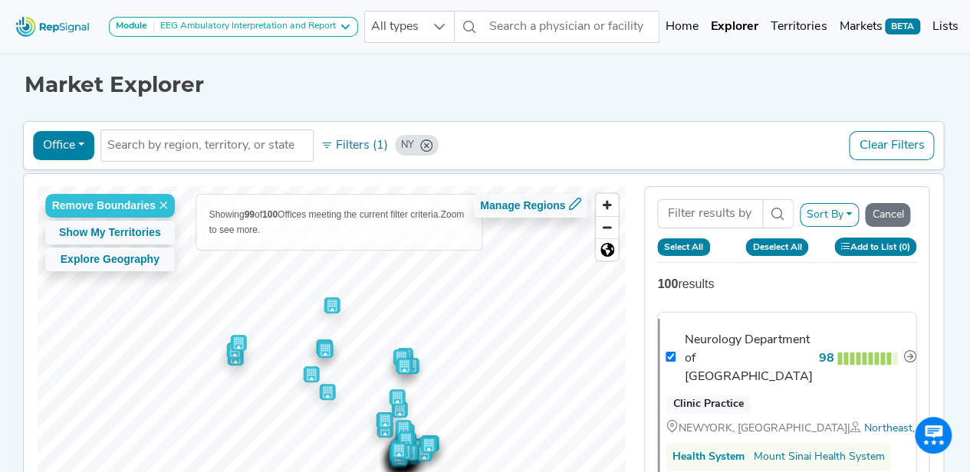
checkbox input "true"
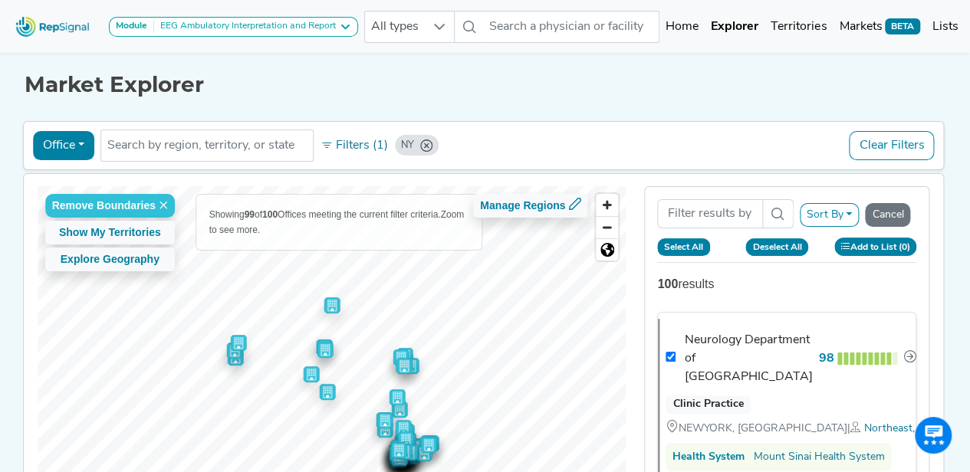
checkbox input "true"
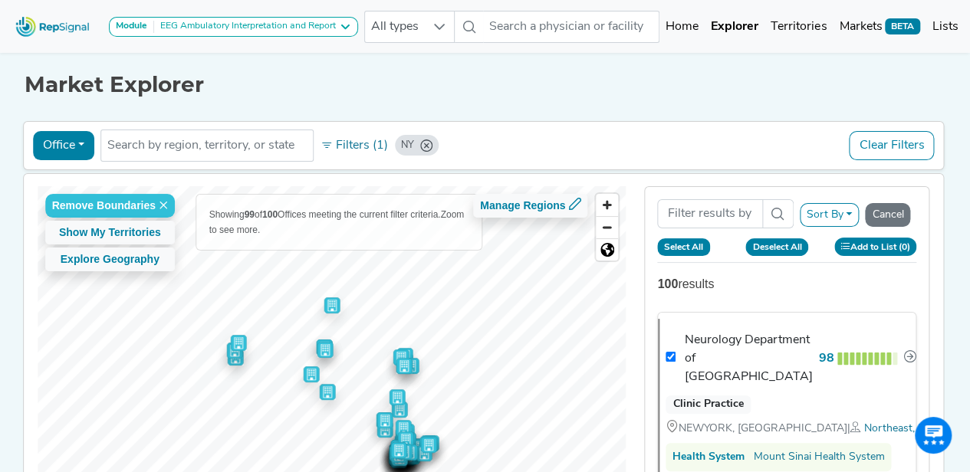
checkbox input "true"
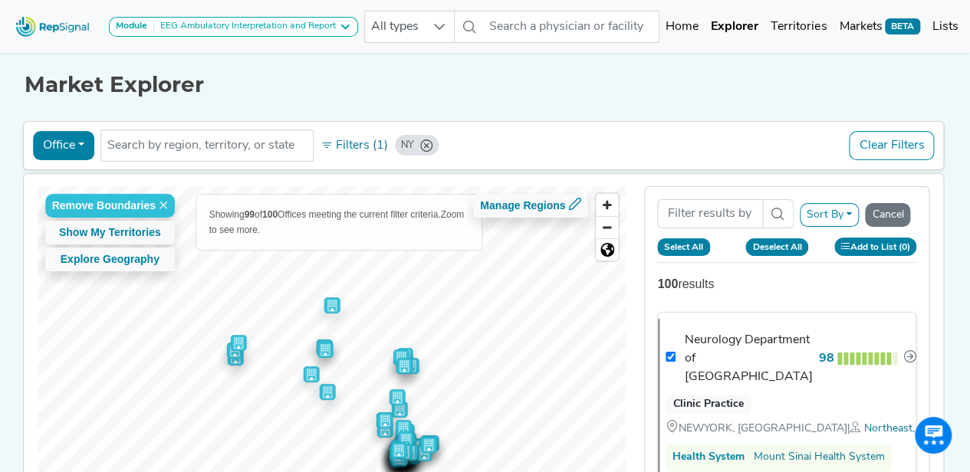
checkbox input "true"
click at [890, 240] on button "Add to List (99)" at bounding box center [873, 247] width 88 height 18
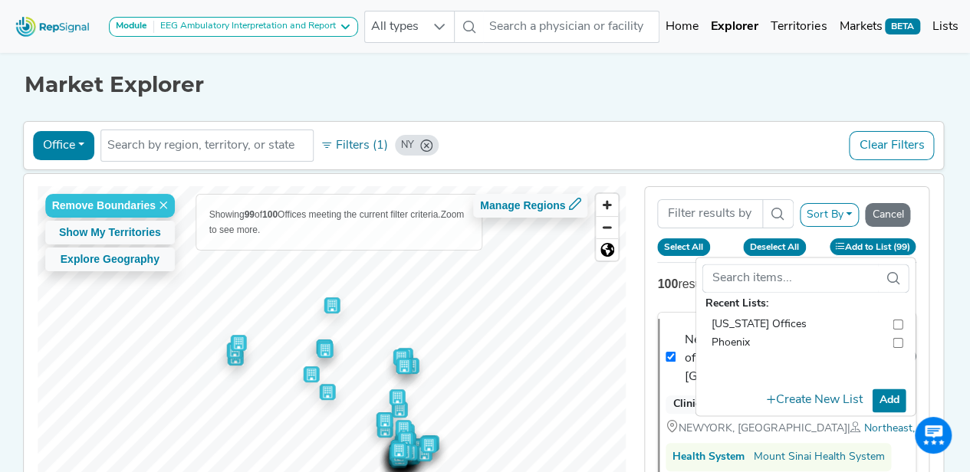
click at [778, 327] on span "New York Offices" at bounding box center [759, 325] width 95 height 12
click at [903, 321] on input "checkbox" at bounding box center [898, 324] width 10 height 18
click at [890, 393] on button "Add" at bounding box center [890, 401] width 34 height 24
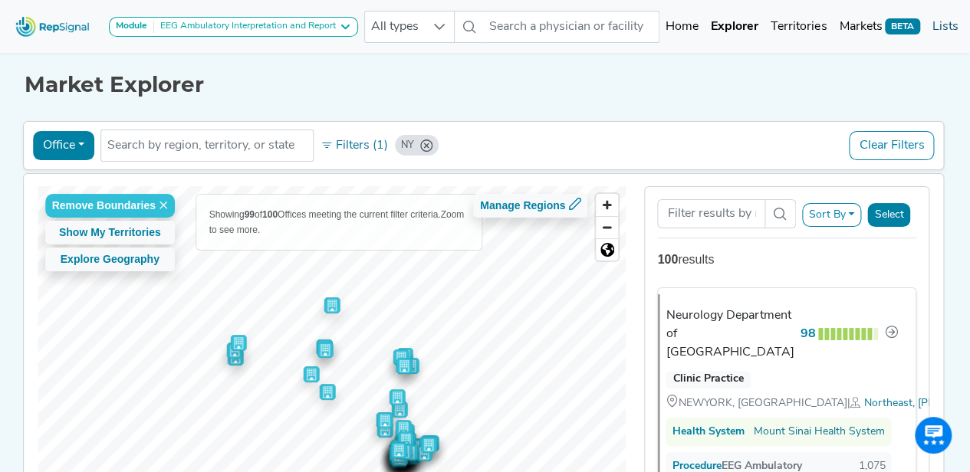
click at [952, 21] on link "Lists" at bounding box center [945, 27] width 38 height 31
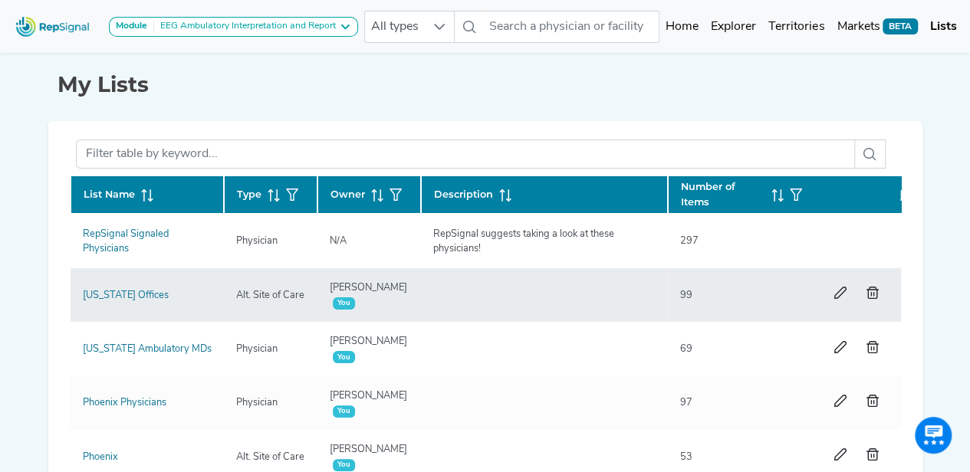
click at [118, 288] on div "New York Offices" at bounding box center [126, 295] width 104 height 15
click at [123, 294] on link "New York Offices" at bounding box center [126, 296] width 86 height 10
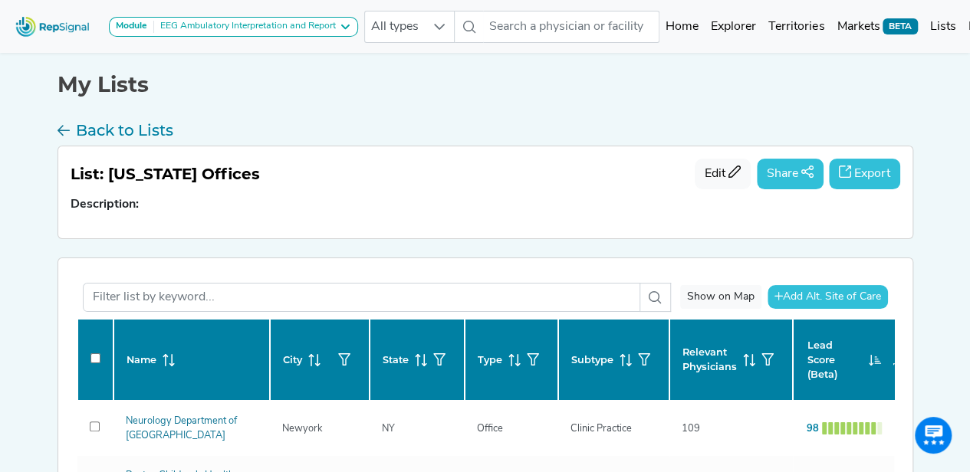
click at [868, 171] on button "Export" at bounding box center [864, 174] width 71 height 31
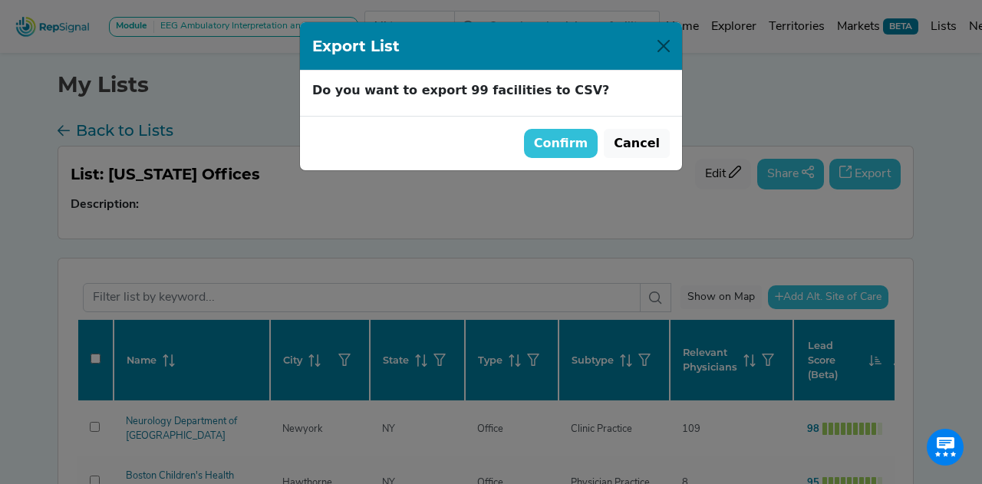
click at [580, 145] on button "Confirm" at bounding box center [561, 143] width 74 height 29
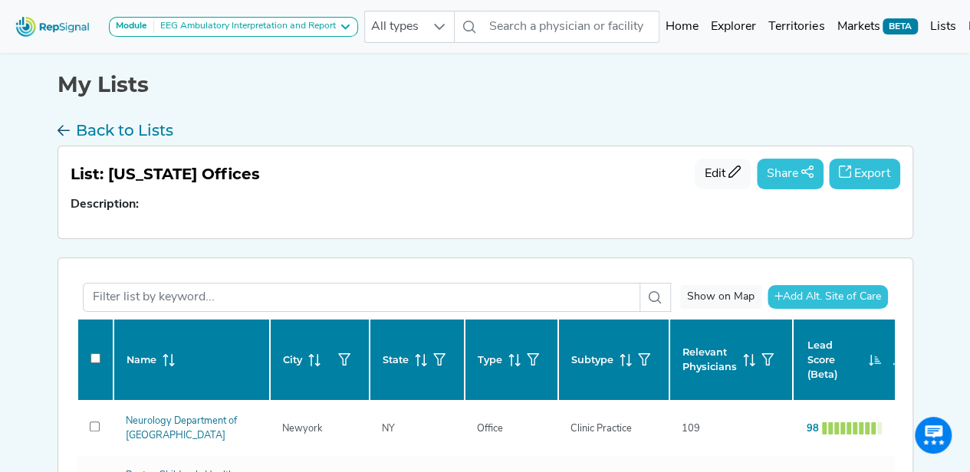
click at [59, 127] on icon at bounding box center [64, 133] width 12 height 25
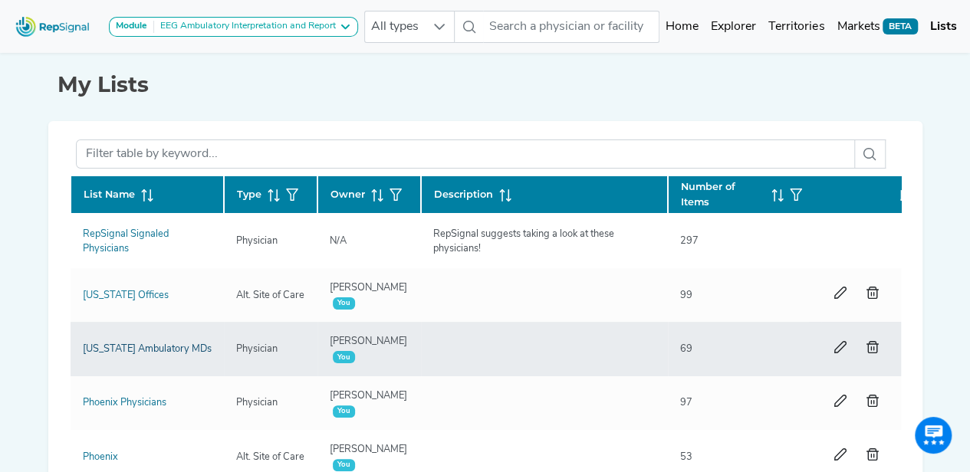
click at [137, 344] on link "New York Ambulatory MDs" at bounding box center [147, 349] width 129 height 10
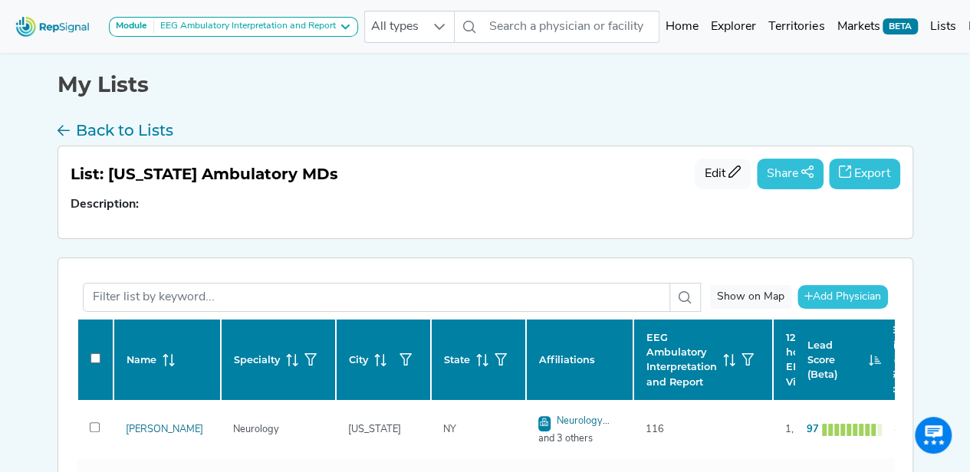
click at [873, 173] on button "Export" at bounding box center [864, 174] width 71 height 31
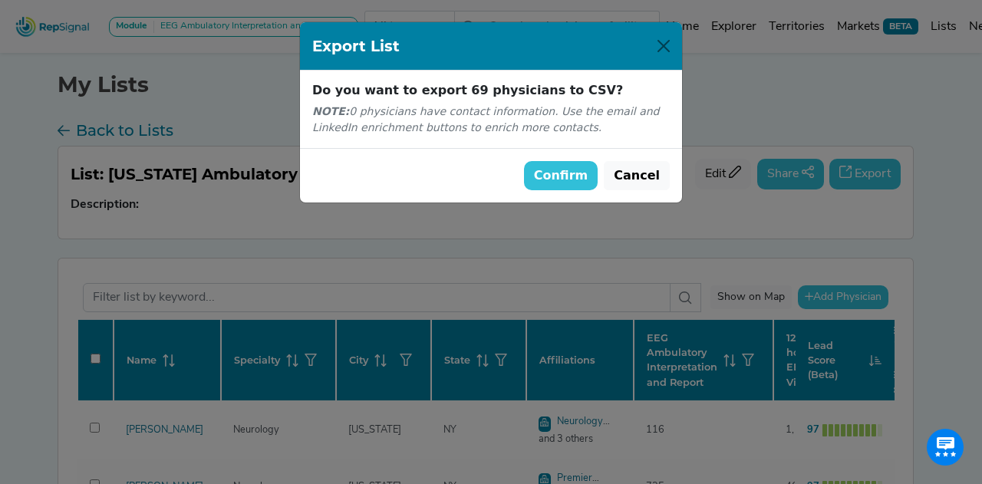
click at [569, 171] on button "Confirm" at bounding box center [561, 175] width 74 height 29
